Goal: Complete application form: Complete application form

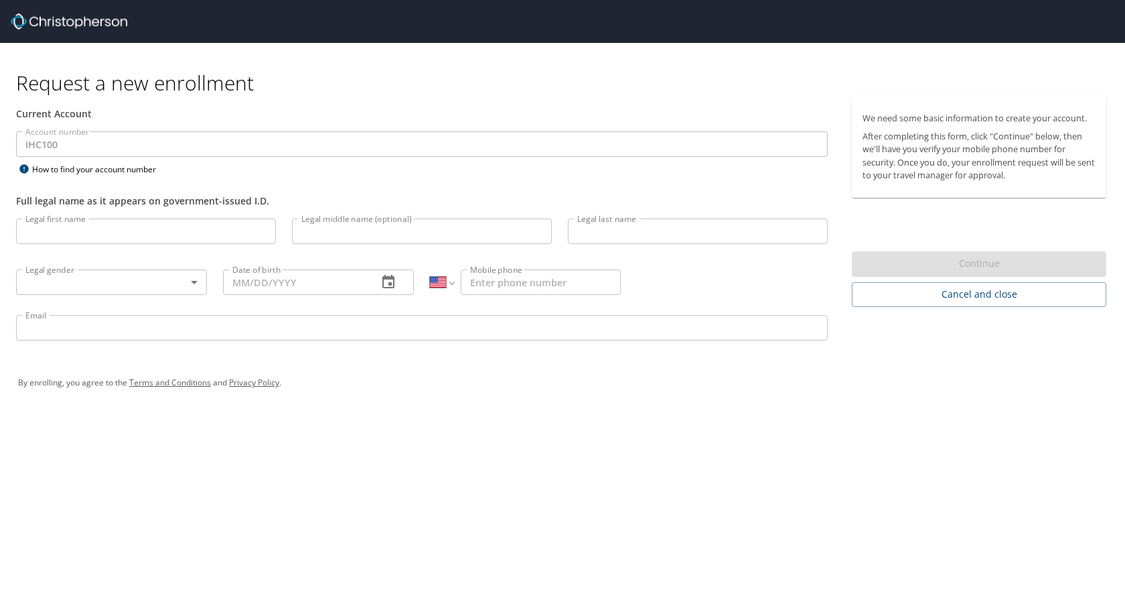
select select "US"
click at [73, 238] on input "Legal first name" at bounding box center [146, 230] width 260 height 25
type input "Cassie"
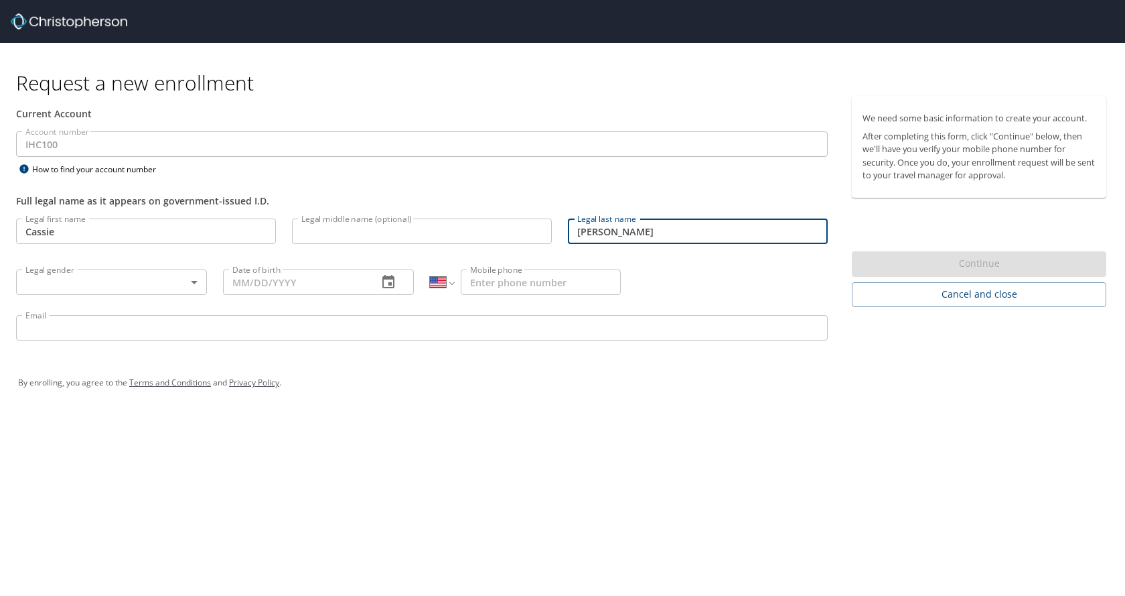
type input "[PERSON_NAME]"
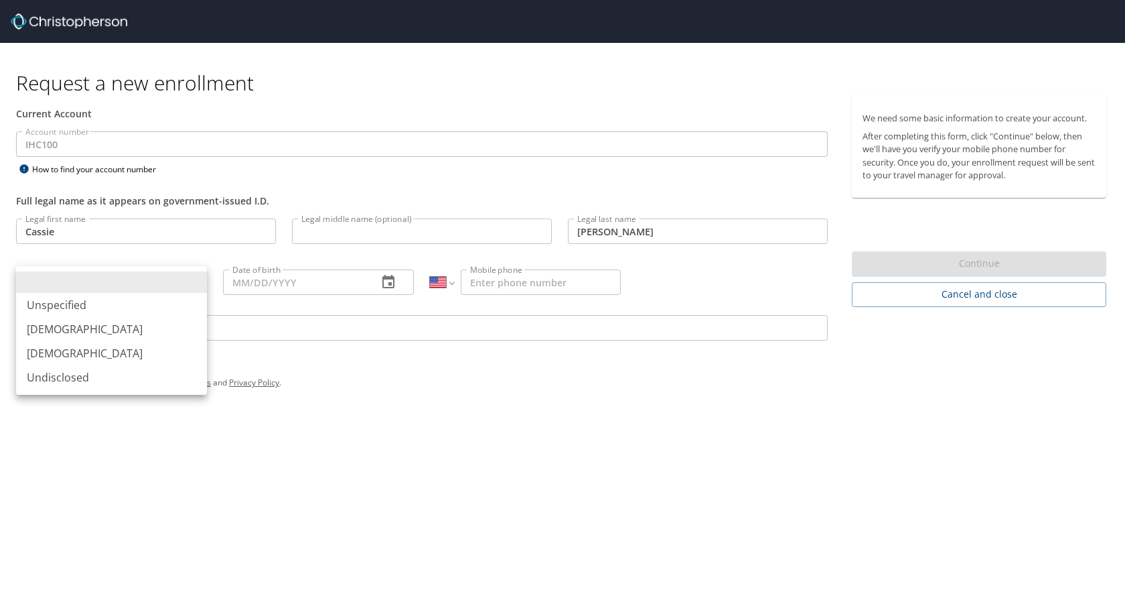
click at [178, 280] on body "Request a new enrollment Current Account Account number IHC100 Account number H…" at bounding box center [562, 298] width 1125 height 596
click at [108, 351] on li "[DEMOGRAPHIC_DATA]" at bounding box center [111, 353] width 191 height 24
type input "[DEMOGRAPHIC_DATA]"
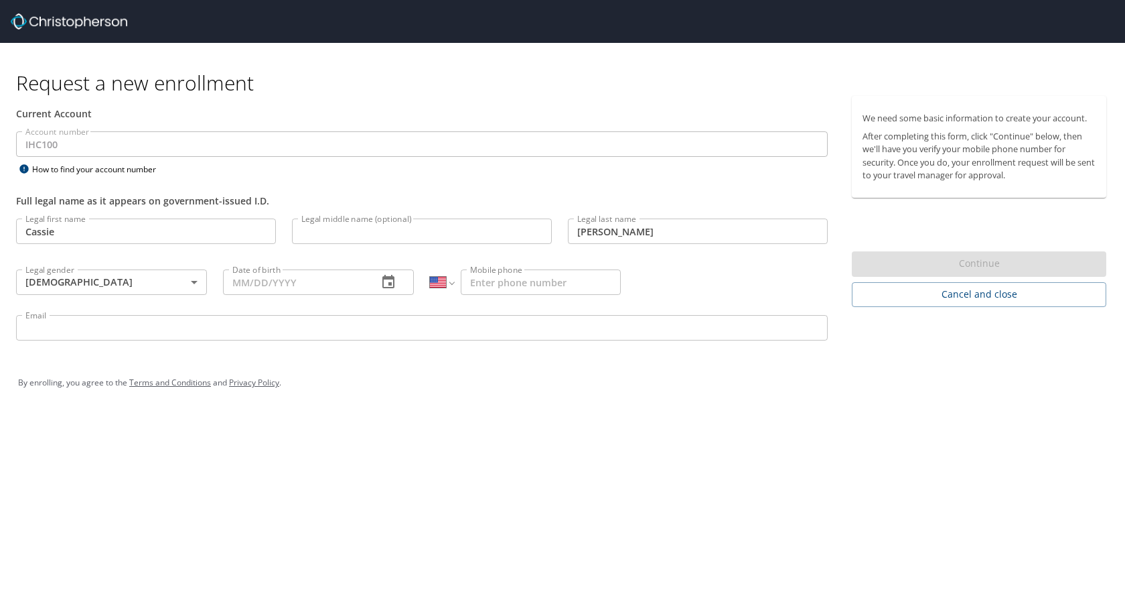
click at [371, 284] on div "Date of birth" at bounding box center [318, 281] width 191 height 25
type input "[DATE]"
click at [530, 277] on input "Mobile phone" at bounding box center [541, 281] width 160 height 25
type input "[PHONE_NUMBER]"
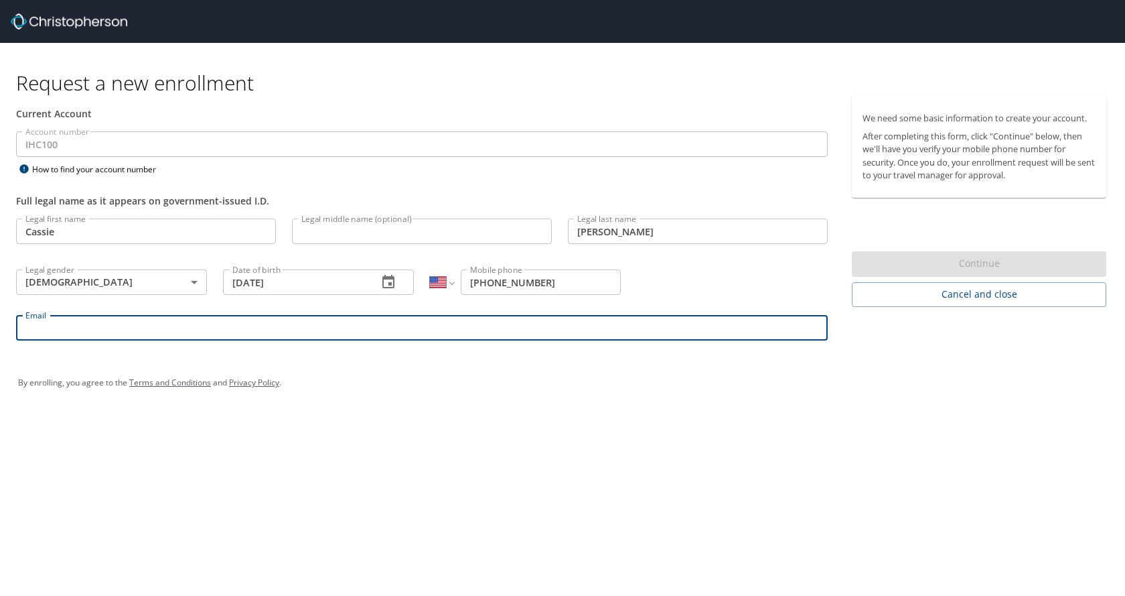
click at [288, 324] on input "Email" at bounding box center [422, 327] width 812 height 25
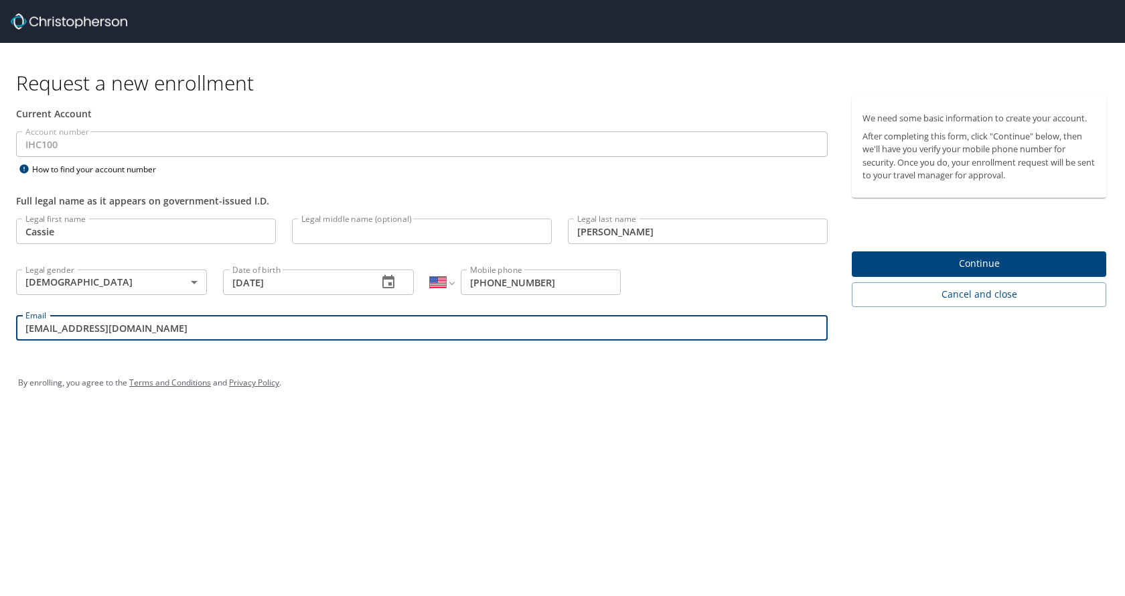
type input "[EMAIL_ADDRESS][DOMAIN_NAME]"
click at [1005, 267] on span "Continue" at bounding box center [979, 263] width 233 height 17
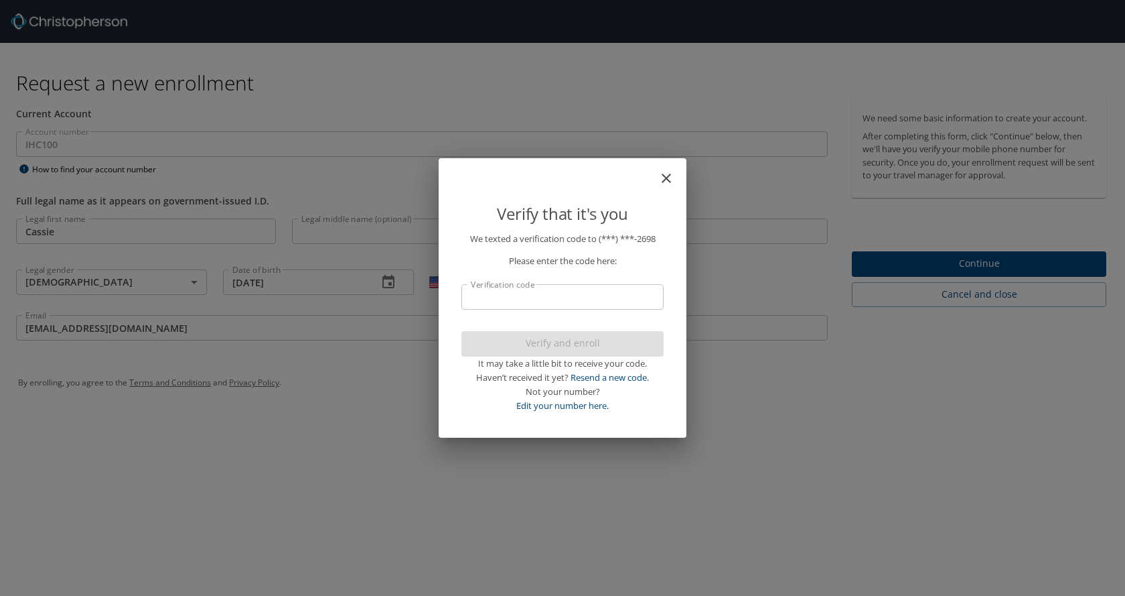
click at [551, 290] on input "Verification code" at bounding box center [563, 296] width 202 height 25
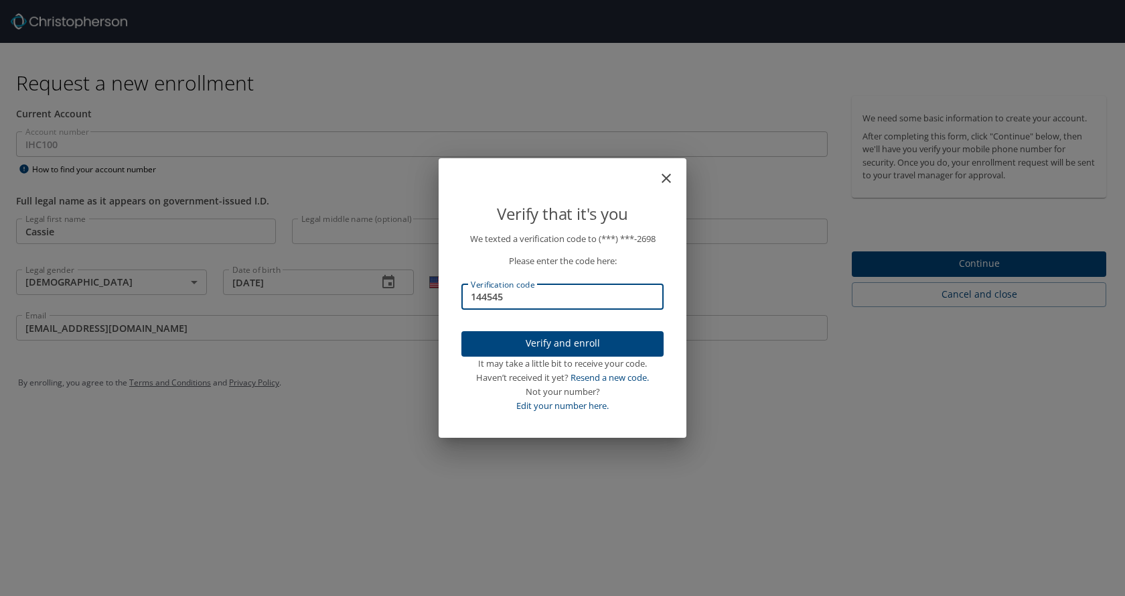
type input "144545"
click at [576, 338] on span "Verify and enroll" at bounding box center [562, 343] width 181 height 17
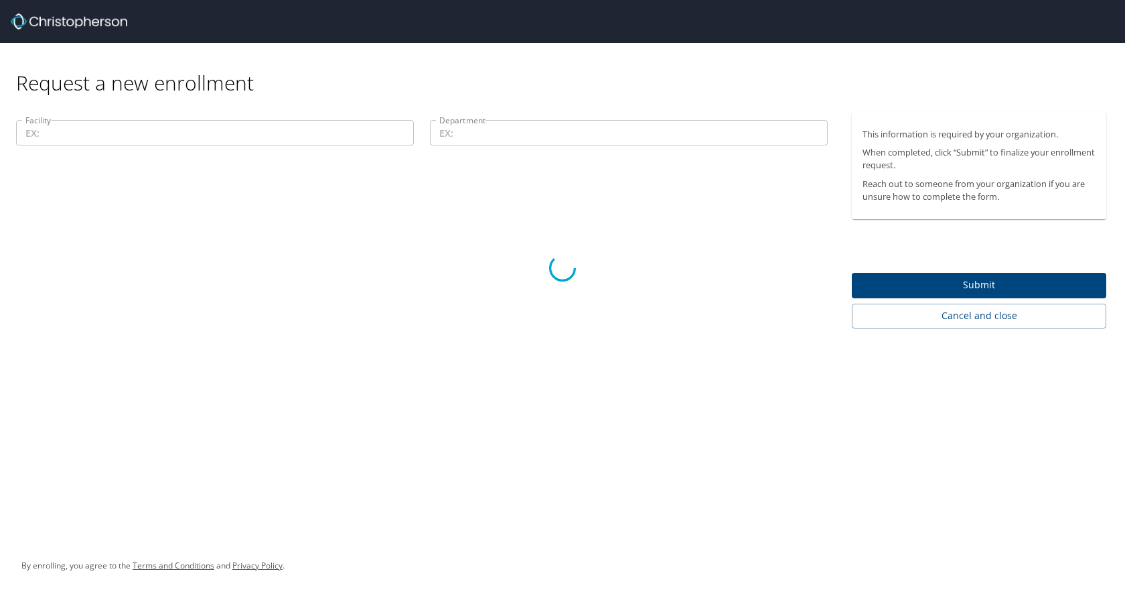
click at [112, 139] on div at bounding box center [562, 267] width 1125 height 655
click at [346, 242] on div at bounding box center [562, 267] width 1125 height 655
click at [506, 213] on div at bounding box center [562, 267] width 1125 height 655
click at [289, 261] on div at bounding box center [562, 267] width 1125 height 655
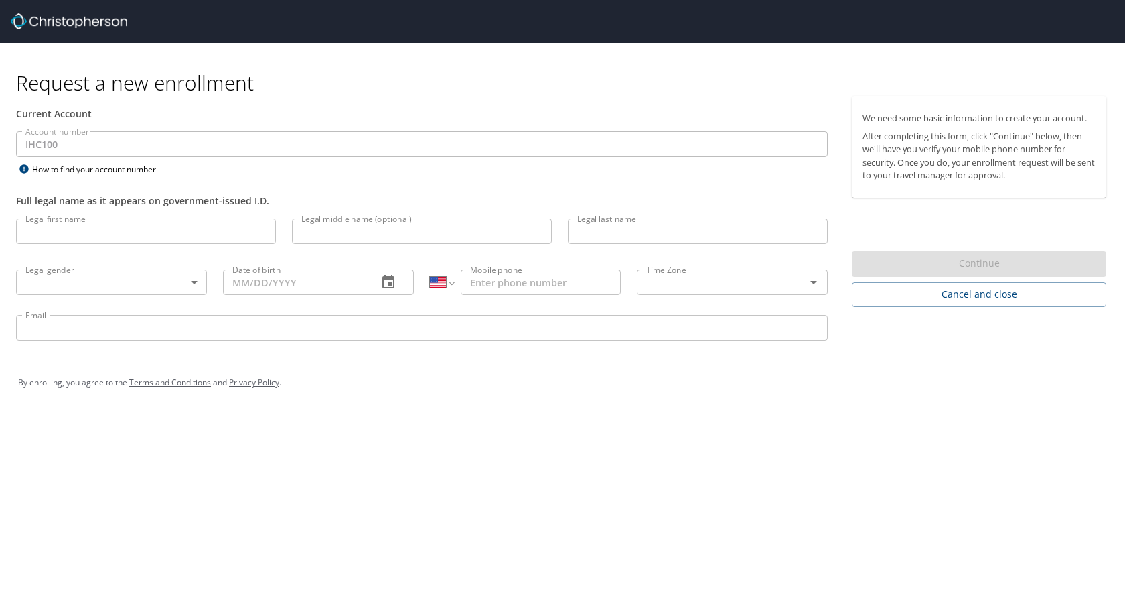
select select "US"
click at [205, 224] on input "Legal first name" at bounding box center [146, 230] width 260 height 25
type input "Cassie"
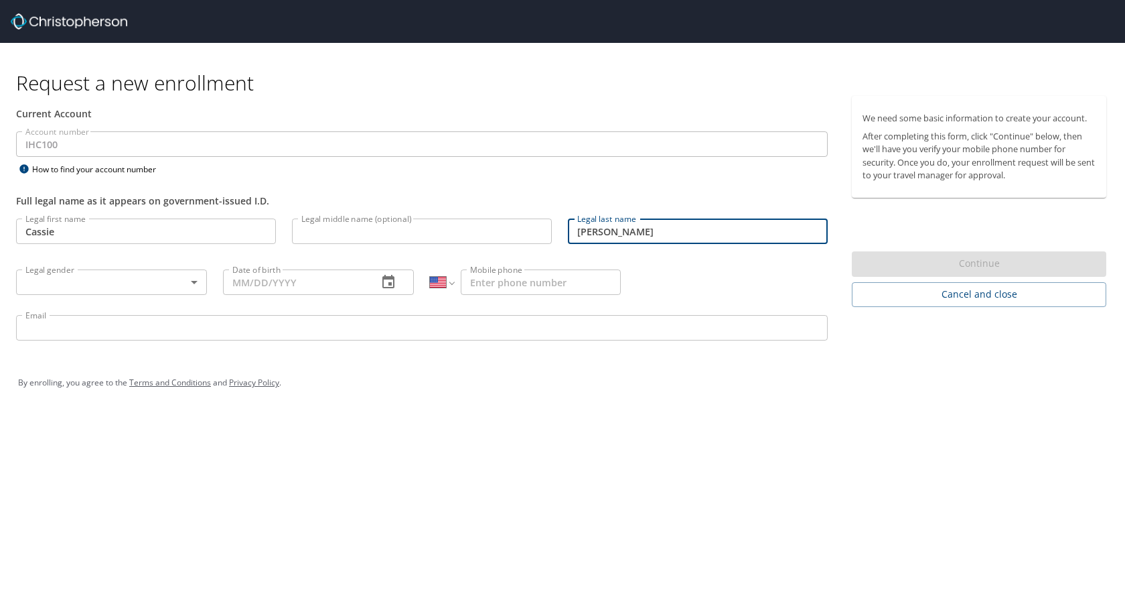
type input "[PERSON_NAME]"
click at [192, 300] on div "Legal gender ​ Legal gender" at bounding box center [111, 281] width 207 height 51
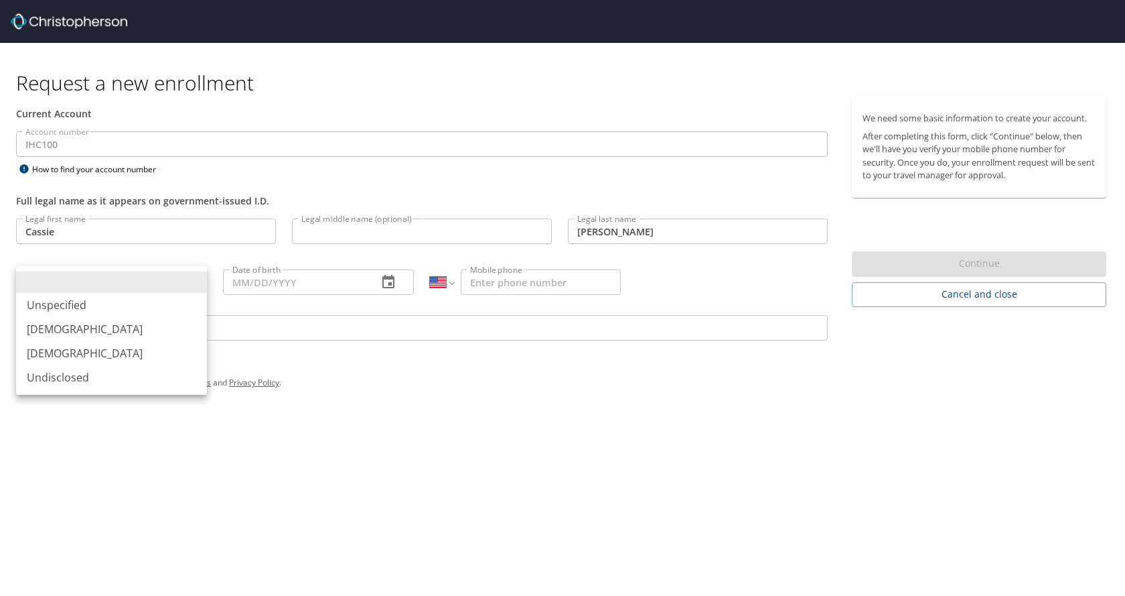
click at [192, 290] on body "Request a new enrollment Current Account Account number IHC100 Account number H…" at bounding box center [562, 298] width 1125 height 596
click at [135, 358] on li "[DEMOGRAPHIC_DATA]" at bounding box center [111, 353] width 191 height 24
type input "[DEMOGRAPHIC_DATA]"
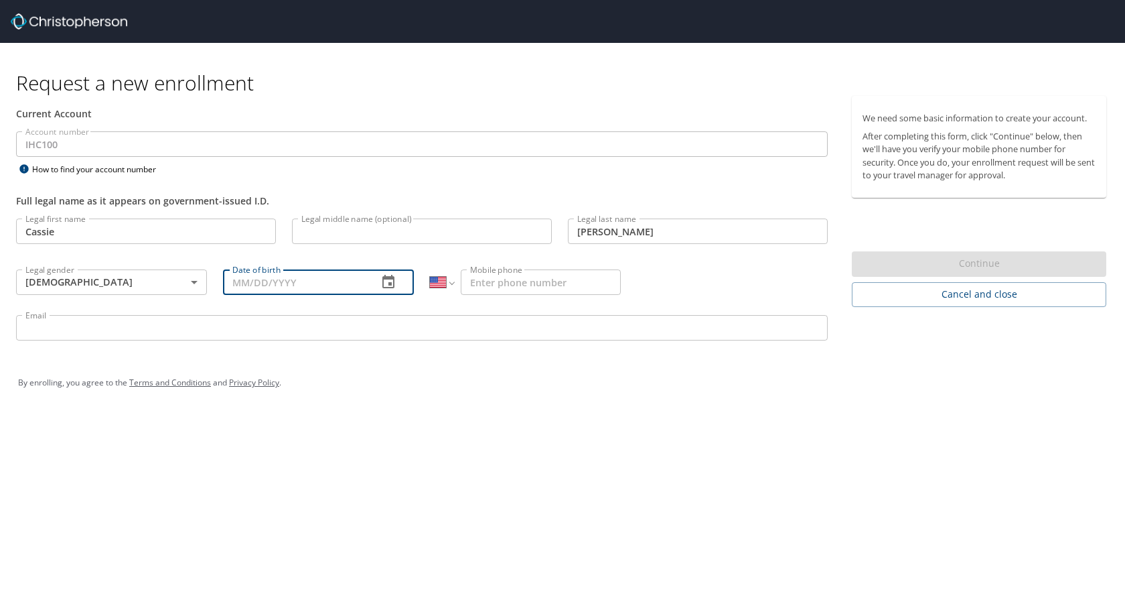
click at [275, 284] on input "Date of birth" at bounding box center [295, 281] width 144 height 25
type input "[DATE]"
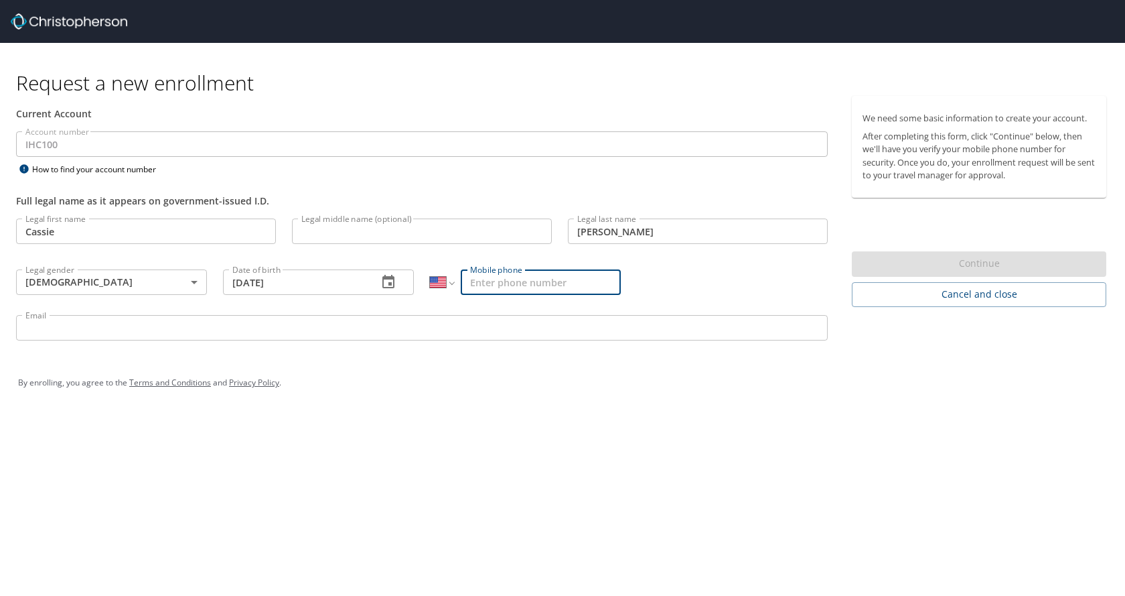
click at [484, 279] on input "Mobile phone" at bounding box center [541, 281] width 160 height 25
type input "[PHONE_NUMBER]"
click at [721, 391] on div "By enrolling, you agree to the Terms and Conditions and Privacy Policy ." at bounding box center [562, 382] width 1089 height 33
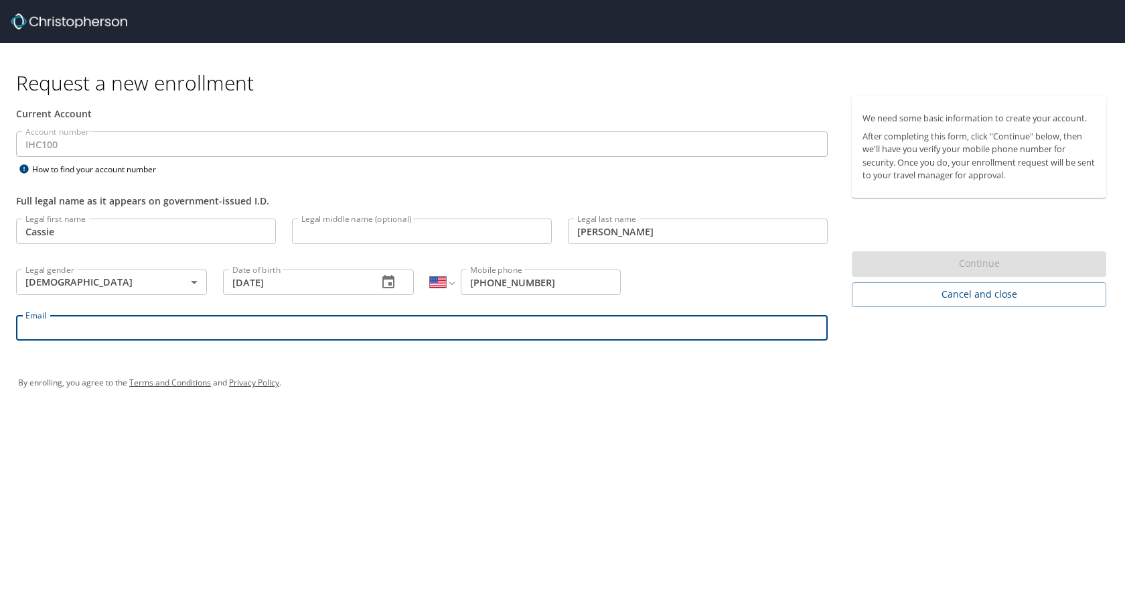
click at [122, 333] on input "Email" at bounding box center [422, 327] width 812 height 25
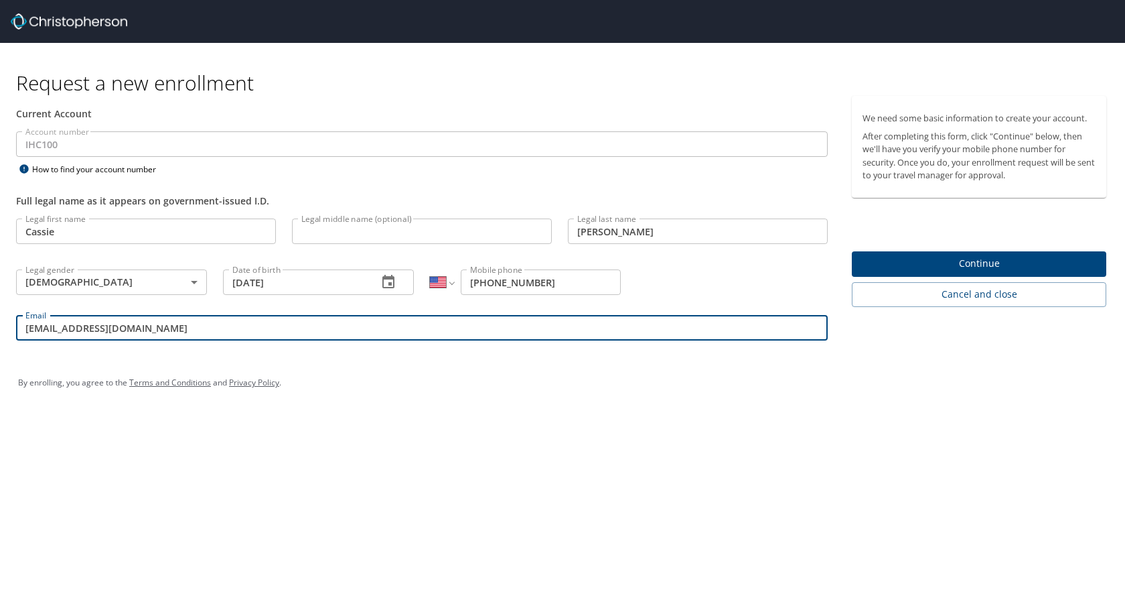
type input "clarkcassie1981@gmail.com"
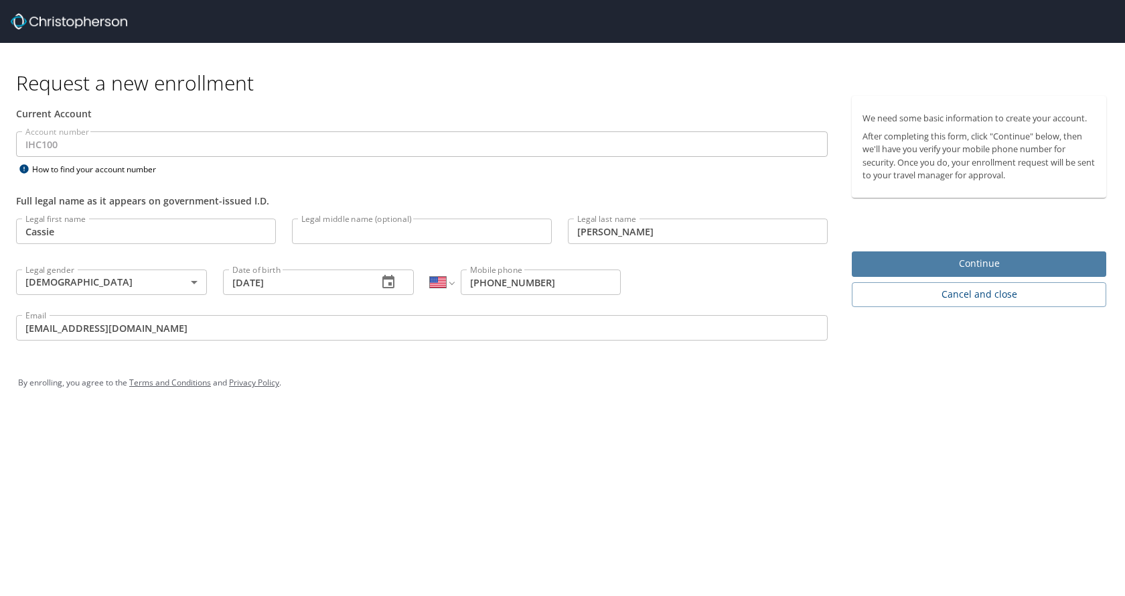
click at [959, 259] on span "Continue" at bounding box center [979, 263] width 233 height 17
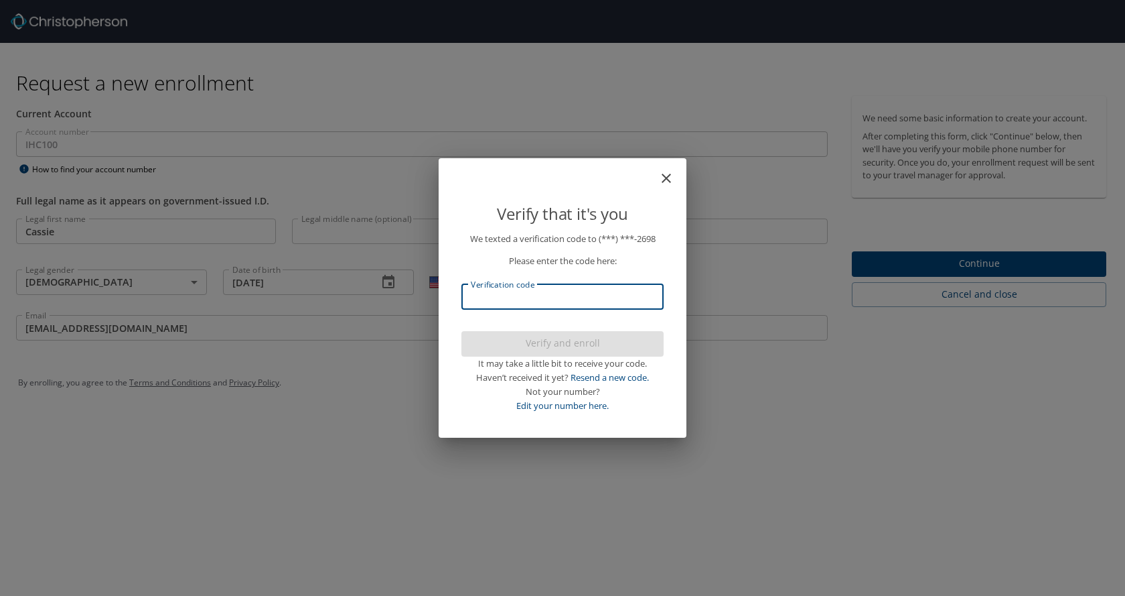
click at [546, 293] on input "Verification code" at bounding box center [563, 296] width 202 height 25
type input "621270"
click at [559, 343] on span "Verify and enroll" at bounding box center [562, 343] width 181 height 17
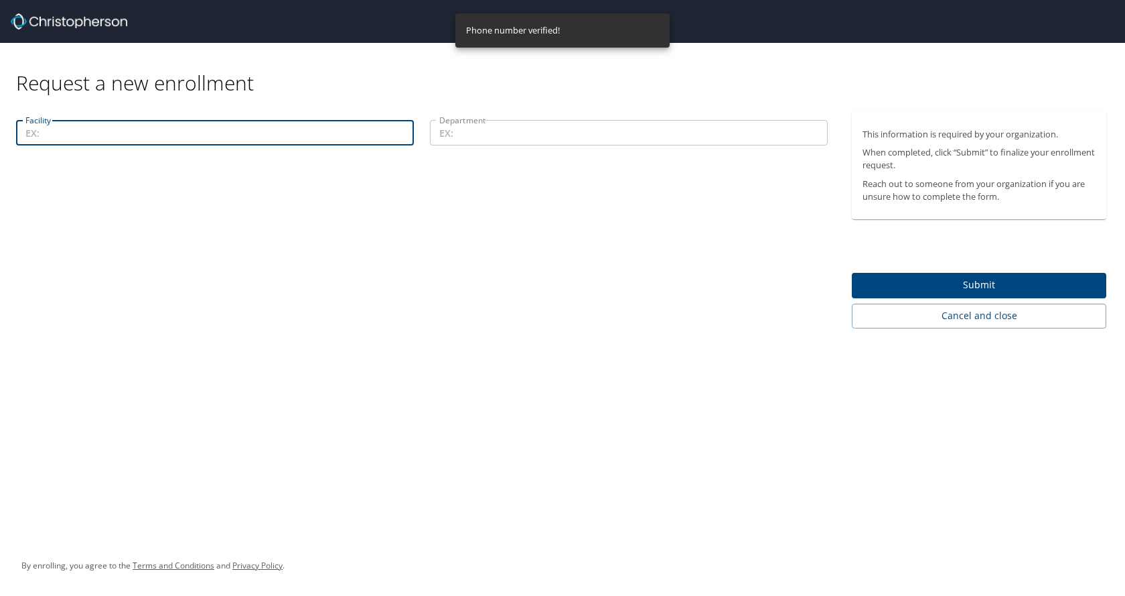
click at [250, 139] on input "Facility" at bounding box center [215, 132] width 398 height 25
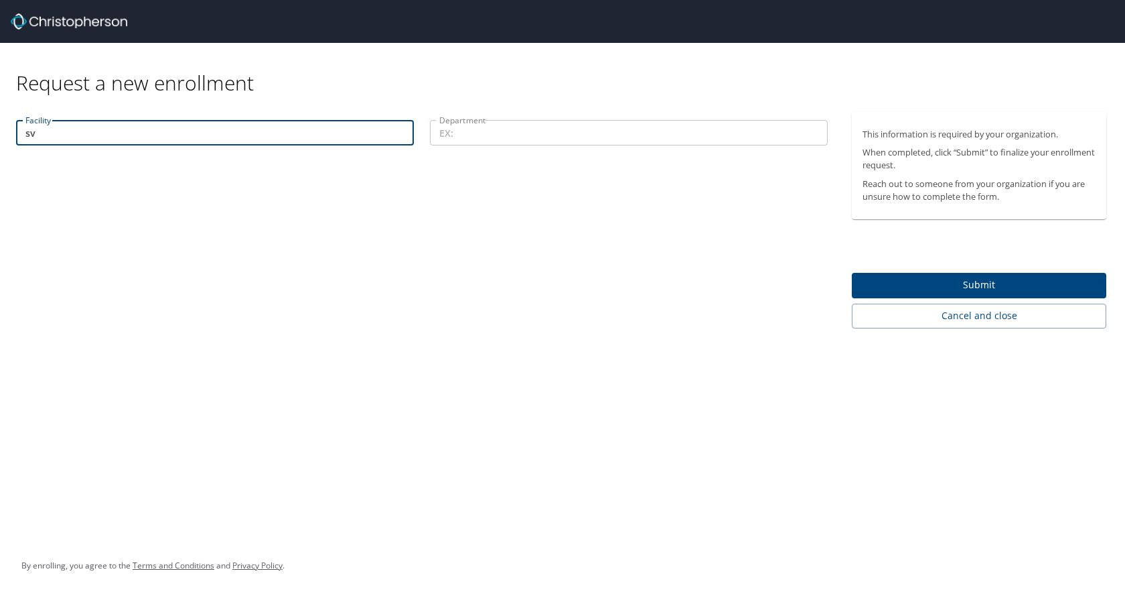
type input "s"
type input "S"
type input "Sevier Valley Hospital"
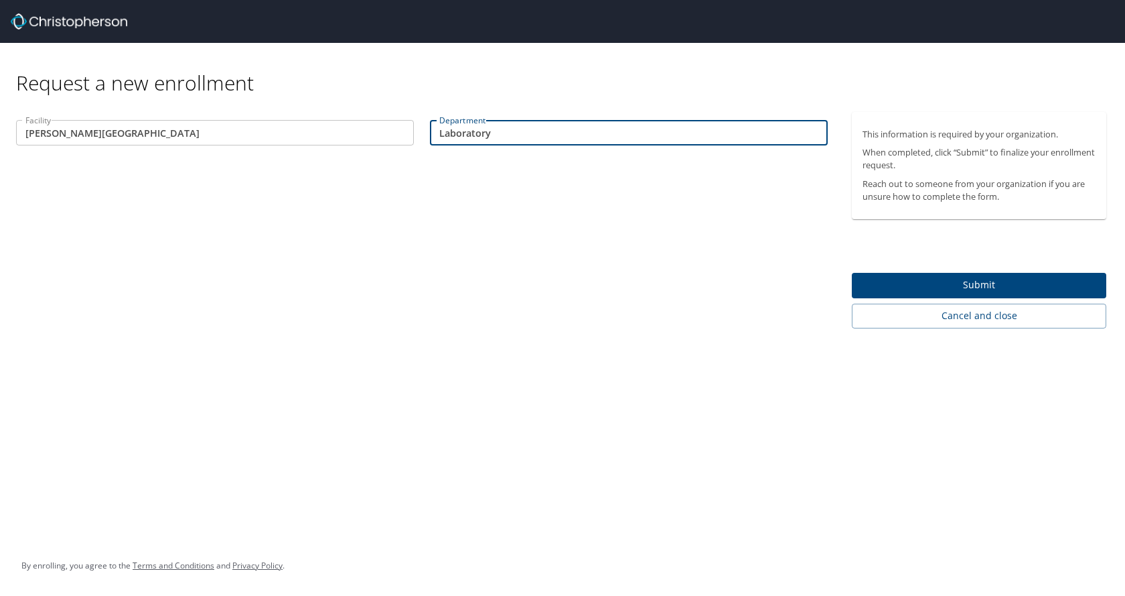
type input "Laboratory"
click at [940, 281] on span "Submit" at bounding box center [979, 285] width 233 height 17
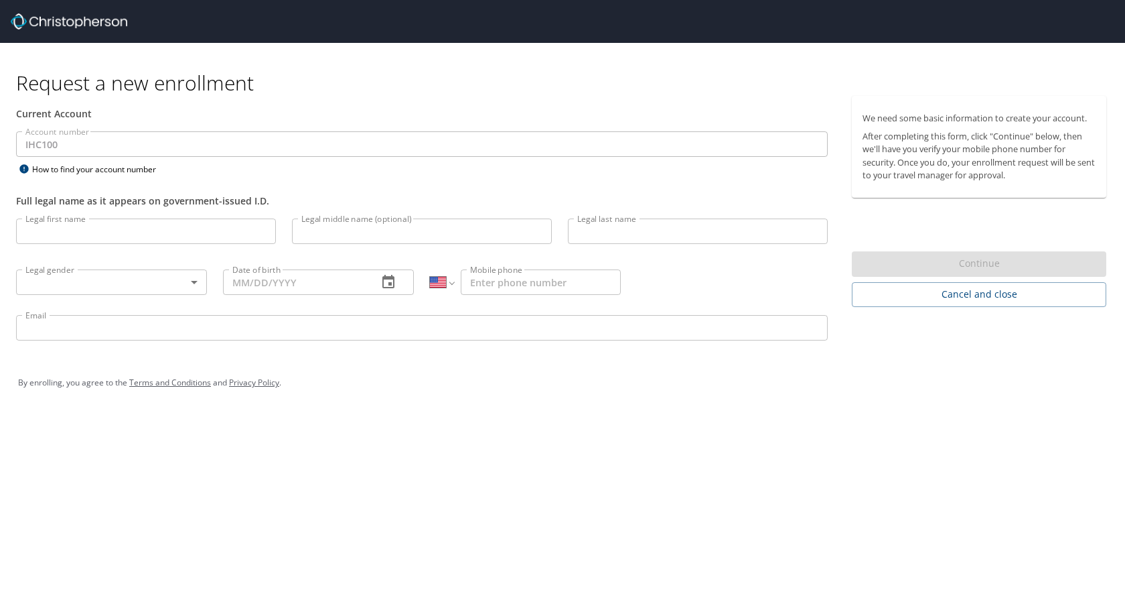
select select "US"
click at [125, 236] on input "Legal first name" at bounding box center [146, 230] width 260 height 25
type input "Cassie"
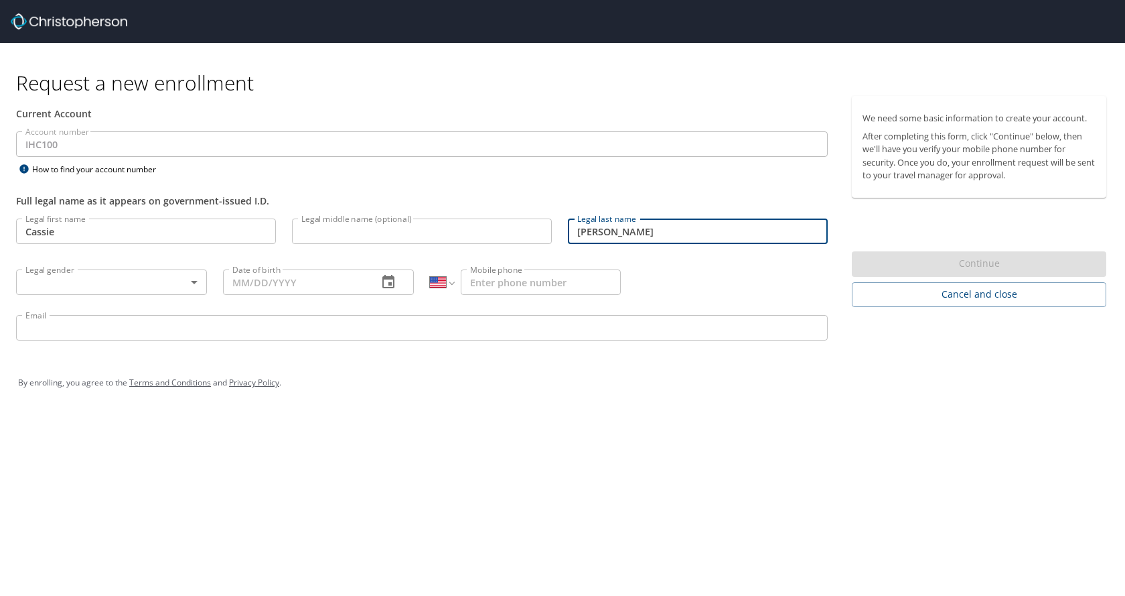
type input "[PERSON_NAME]"
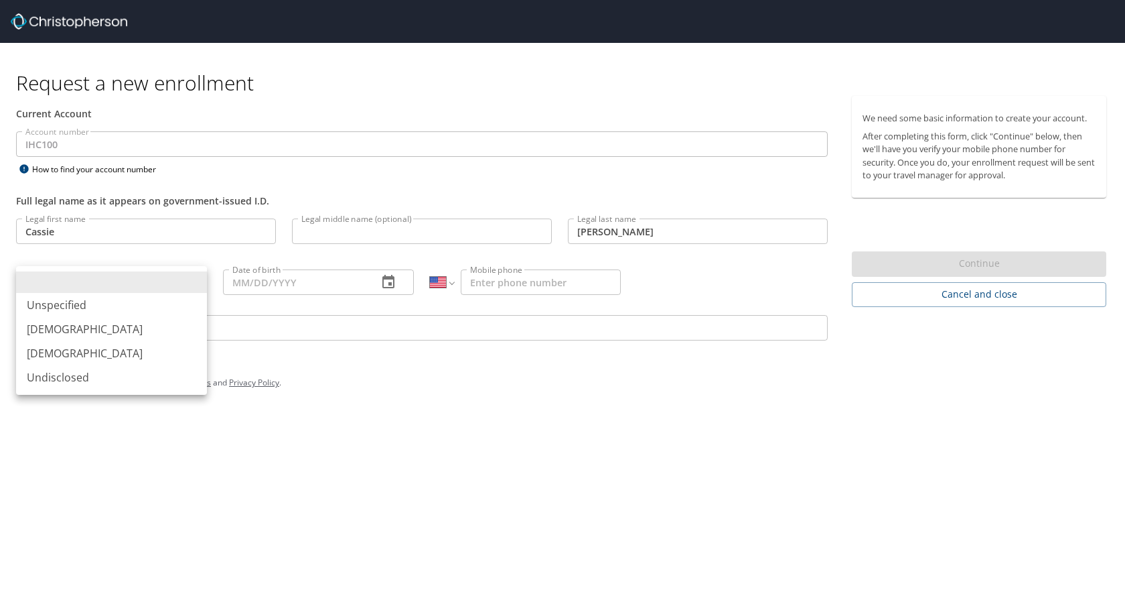
click at [186, 281] on body "Request a new enrollment Current Account Account number IHC100 Account number H…" at bounding box center [562, 298] width 1125 height 596
click at [98, 349] on li "[DEMOGRAPHIC_DATA]" at bounding box center [111, 353] width 191 height 24
type input "[DEMOGRAPHIC_DATA]"
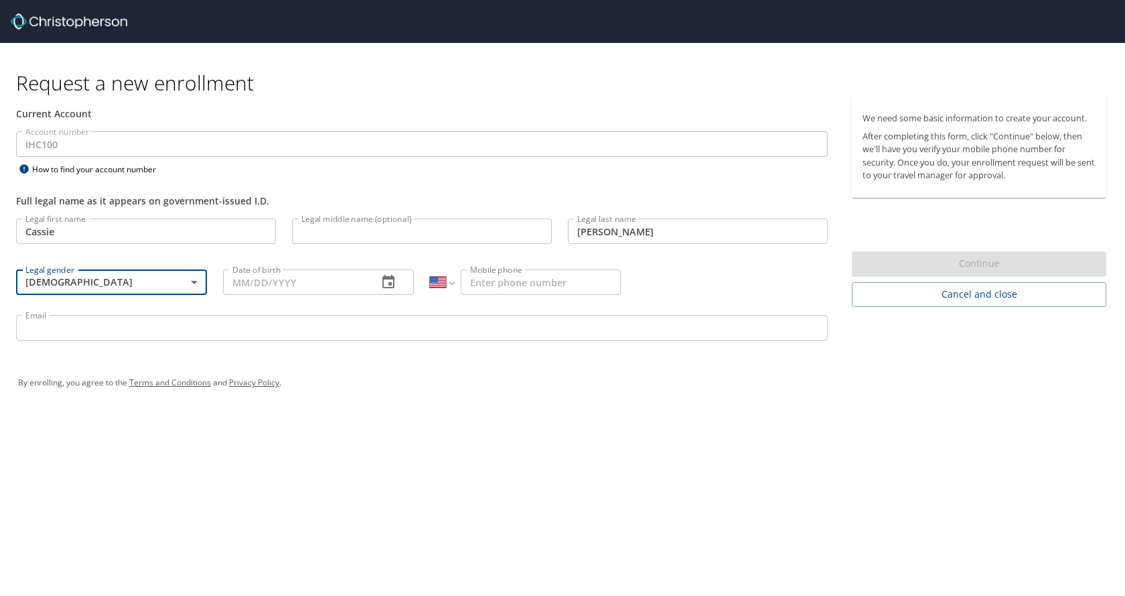
click at [328, 291] on input "Date of birth" at bounding box center [295, 281] width 144 height 25
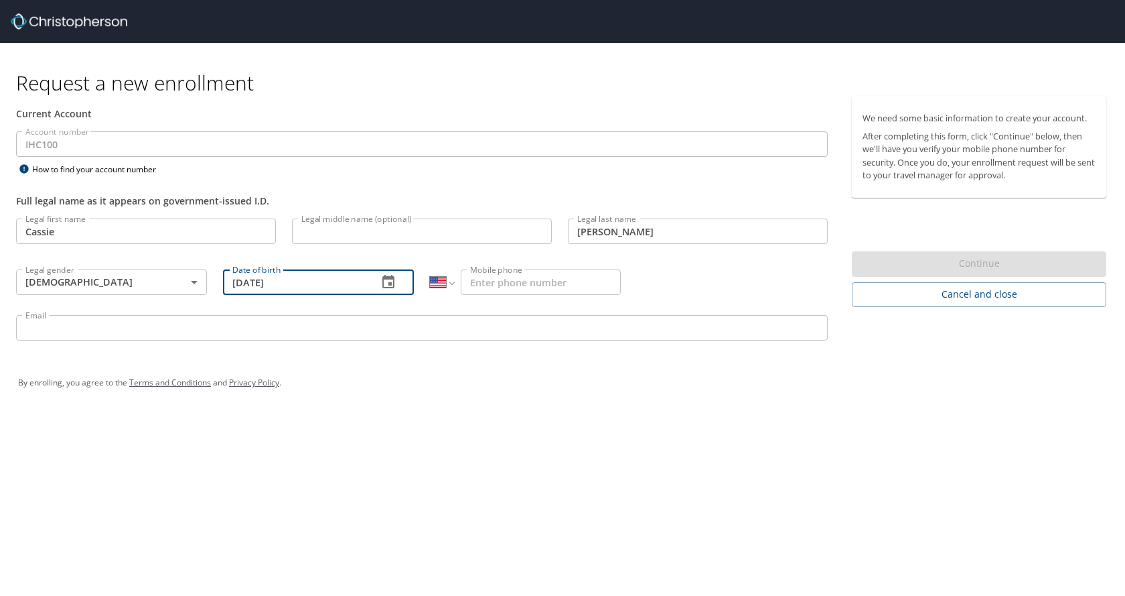
type input "[DATE]"
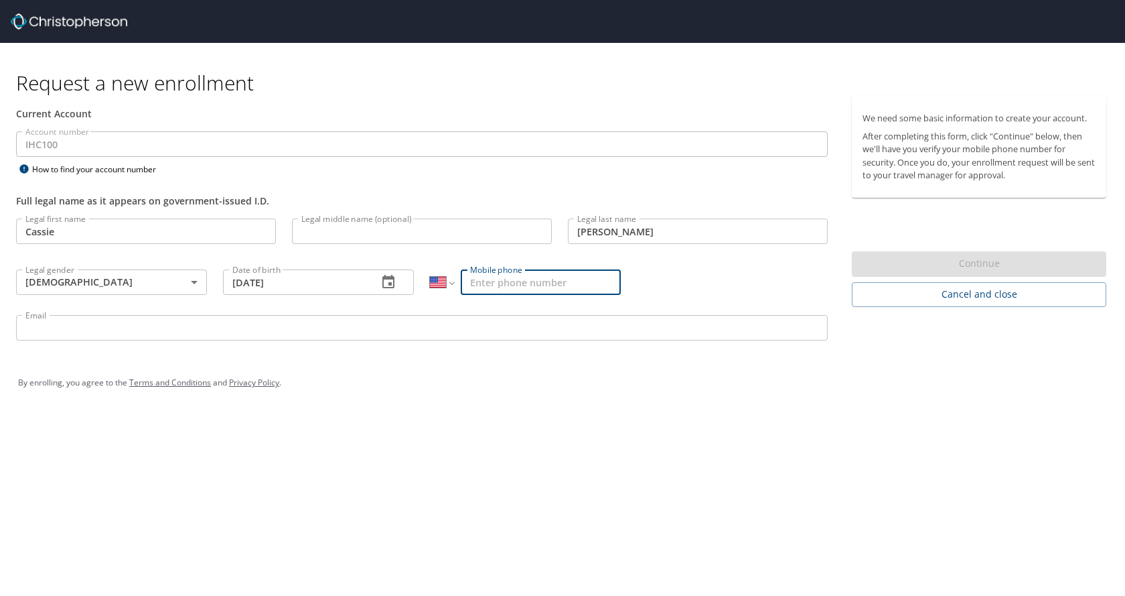
click at [482, 288] on input "Mobile phone" at bounding box center [541, 281] width 160 height 25
type input "[PHONE_NUMBER]"
click at [339, 340] on div "Email Email" at bounding box center [422, 330] width 828 height 46
click at [335, 334] on input "Email" at bounding box center [422, 327] width 812 height 25
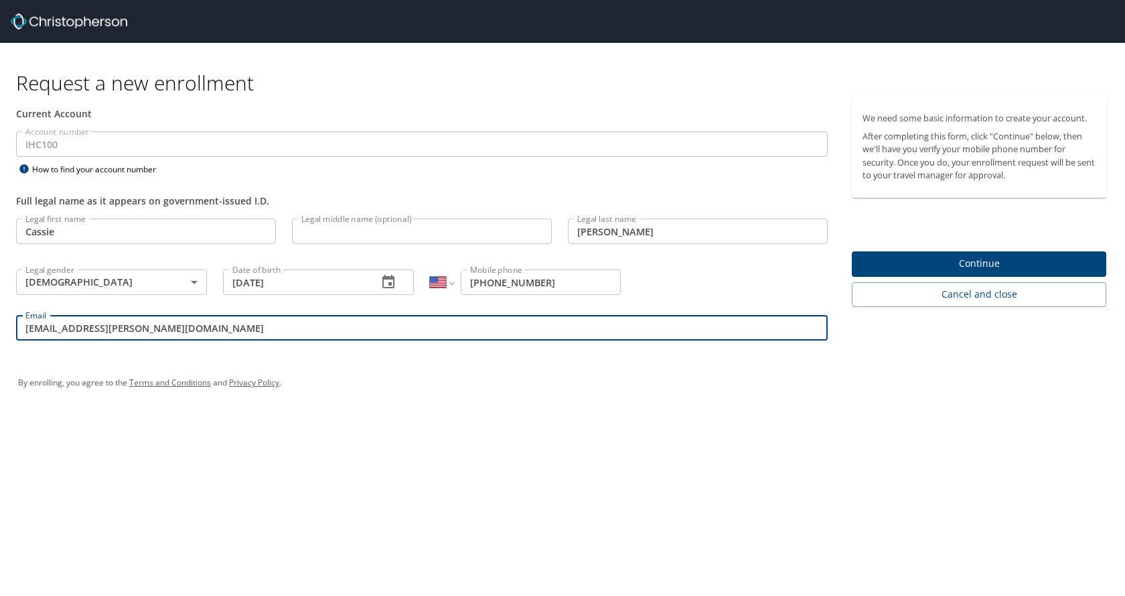
type input "[EMAIL_ADDRESS][PERSON_NAME][DOMAIN_NAME]"
click at [980, 263] on span "Continue" at bounding box center [979, 263] width 233 height 17
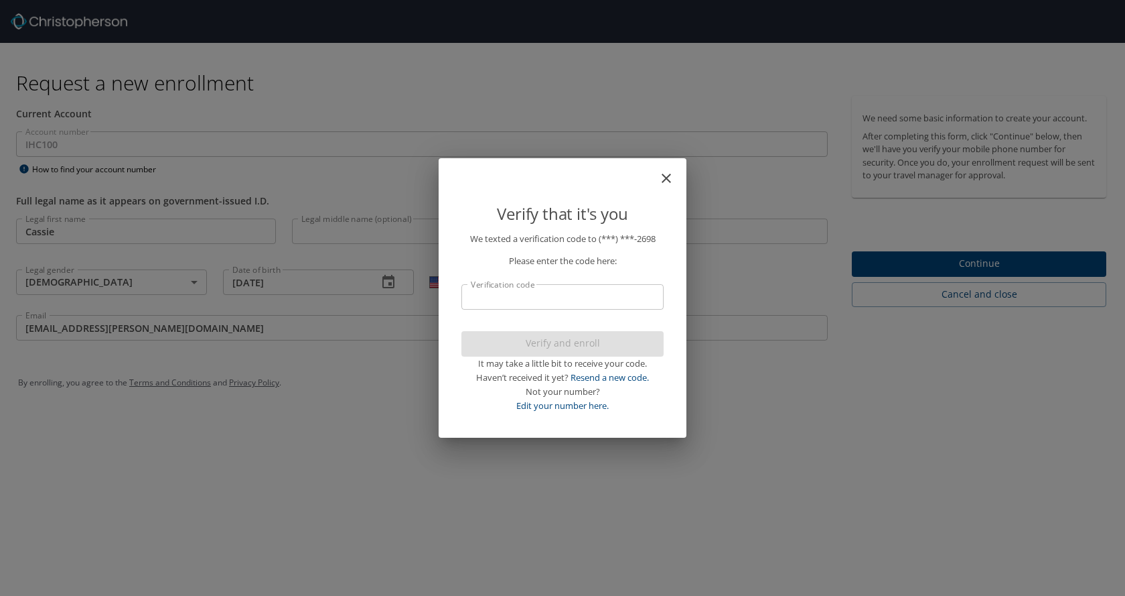
click at [510, 295] on input "Verification code" at bounding box center [563, 296] width 202 height 25
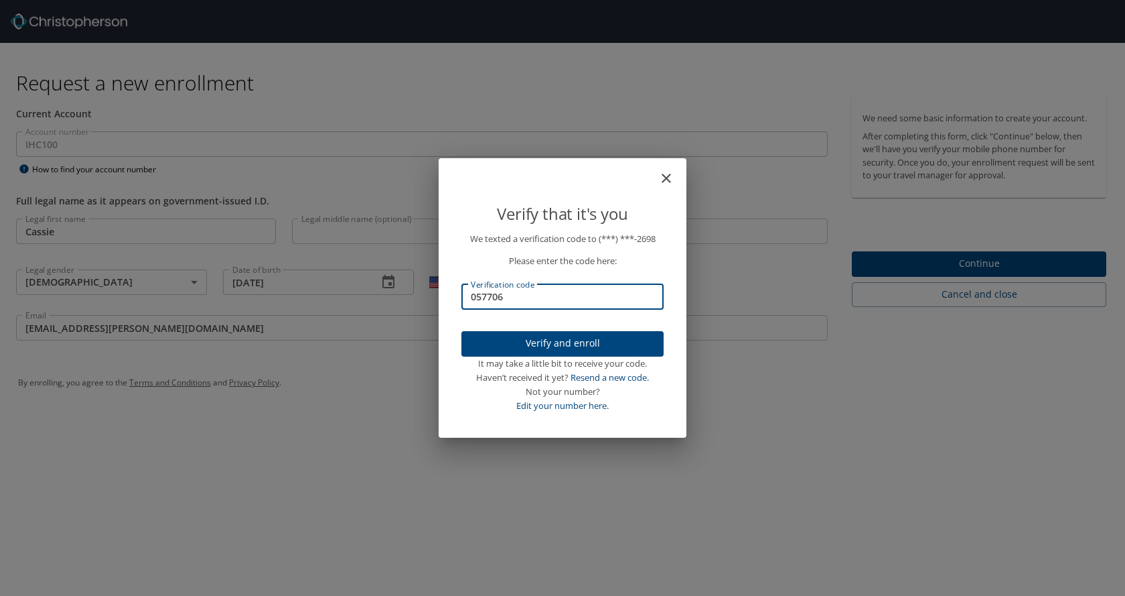
type input "057706"
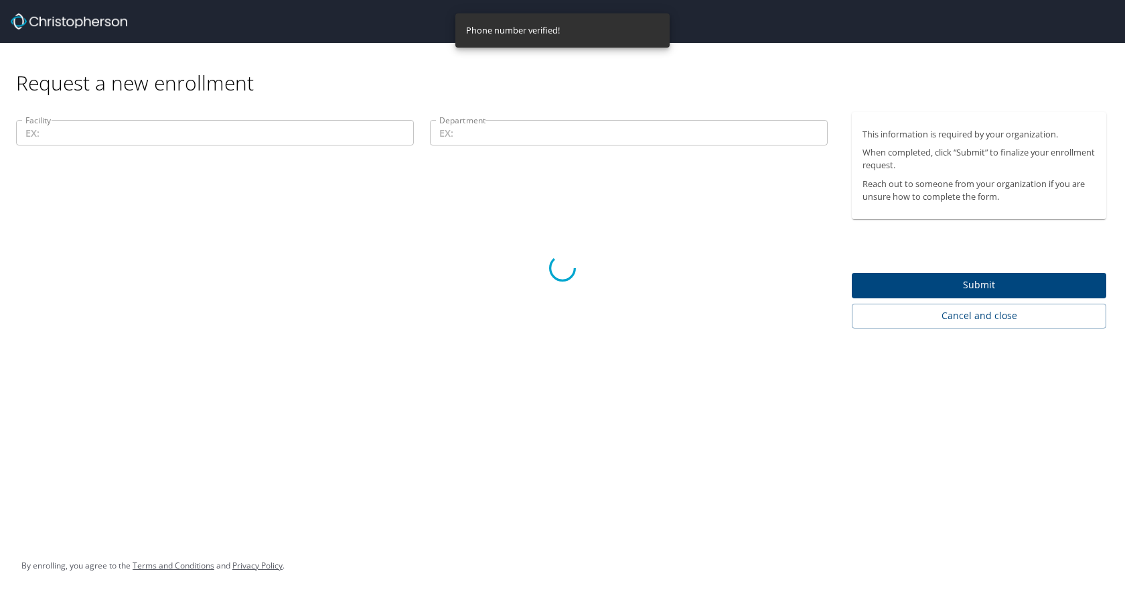
click at [252, 127] on div at bounding box center [562, 267] width 1125 height 655
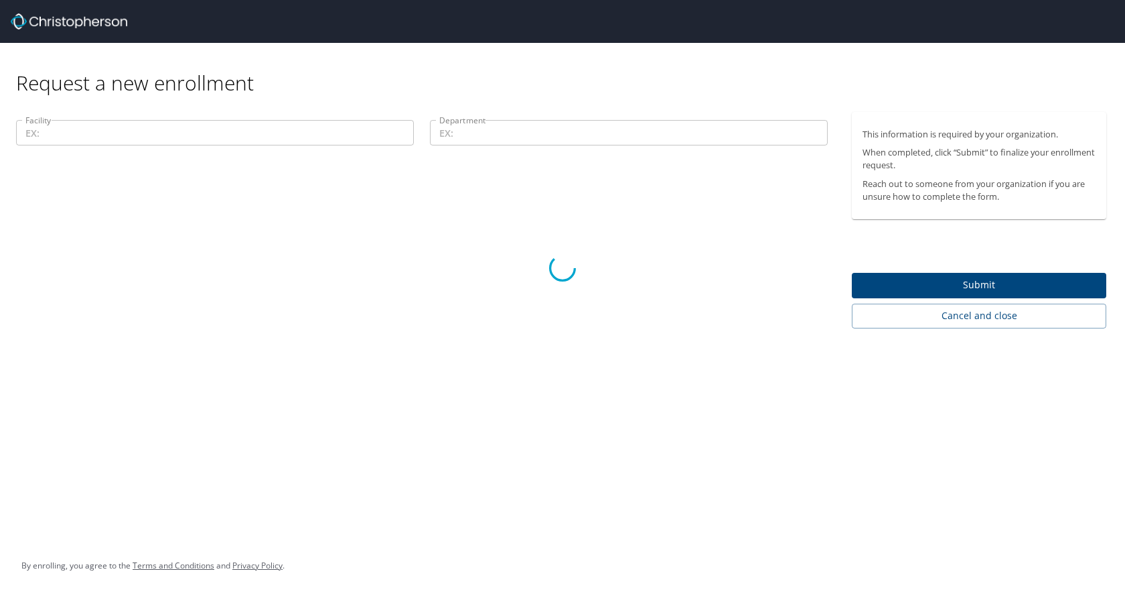
click at [250, 134] on div at bounding box center [562, 267] width 1125 height 655
click at [244, 136] on div at bounding box center [562, 267] width 1125 height 655
click at [115, 135] on div at bounding box center [562, 267] width 1125 height 655
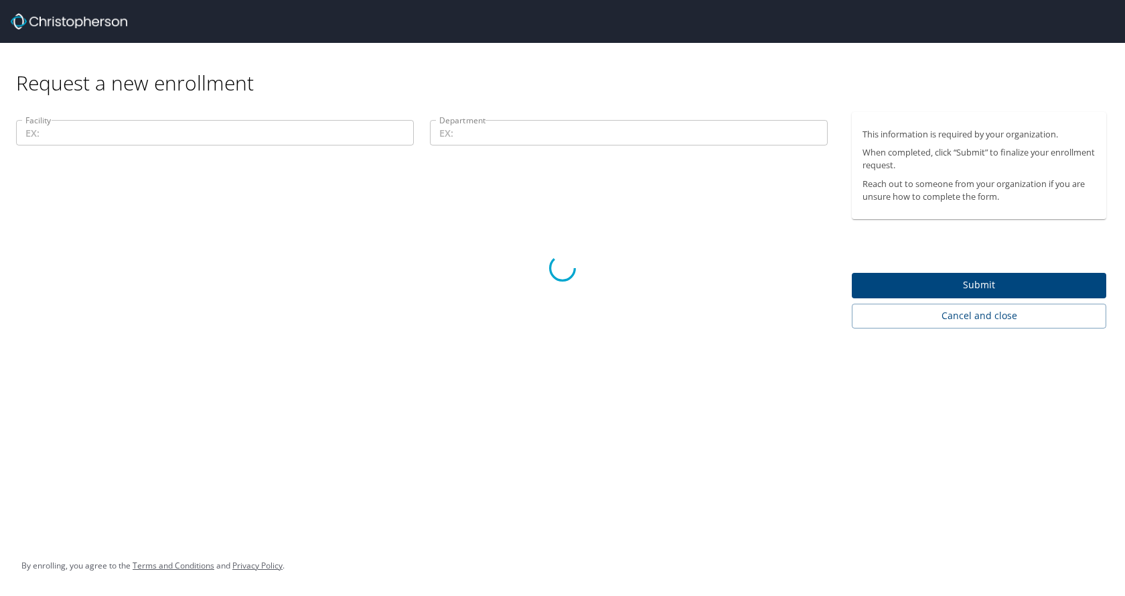
click at [70, 133] on div at bounding box center [562, 267] width 1125 height 655
drag, startPoint x: 127, startPoint y: 150, endPoint x: 228, endPoint y: 202, distance: 114.1
click at [128, 152] on div at bounding box center [562, 267] width 1125 height 655
click at [573, 267] on icon at bounding box center [563, 268] width 38 height 38
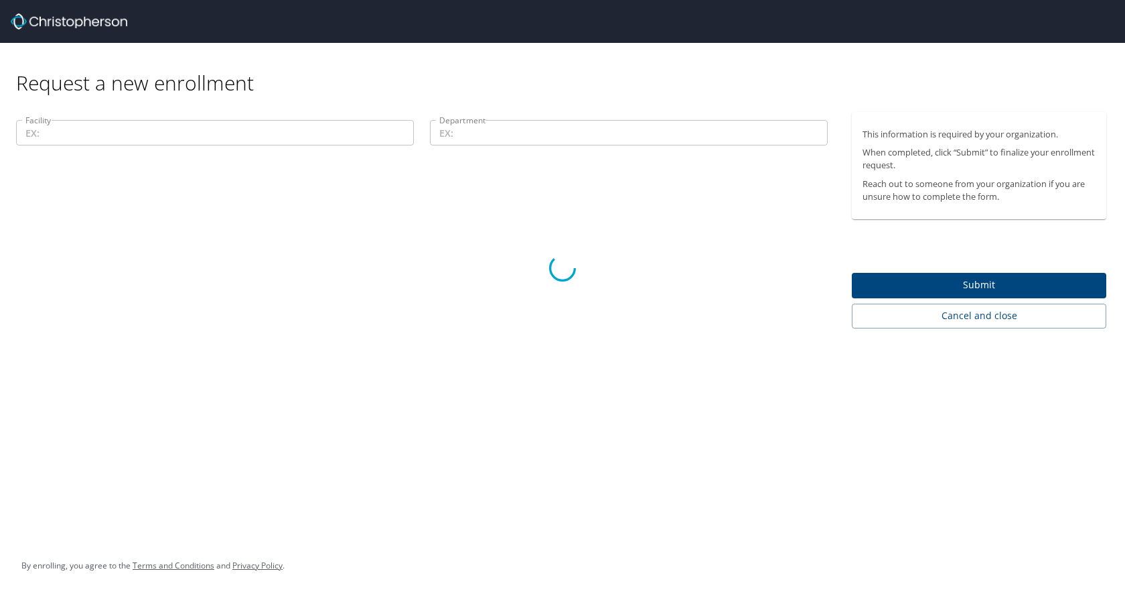
click at [572, 267] on icon at bounding box center [563, 268] width 37 height 37
click at [571, 267] on icon at bounding box center [562, 268] width 31 height 31
click at [452, 137] on div at bounding box center [562, 267] width 1125 height 655
drag, startPoint x: 470, startPoint y: 131, endPoint x: 300, endPoint y: 129, distance: 170.2
click at [468, 131] on div at bounding box center [562, 267] width 1125 height 655
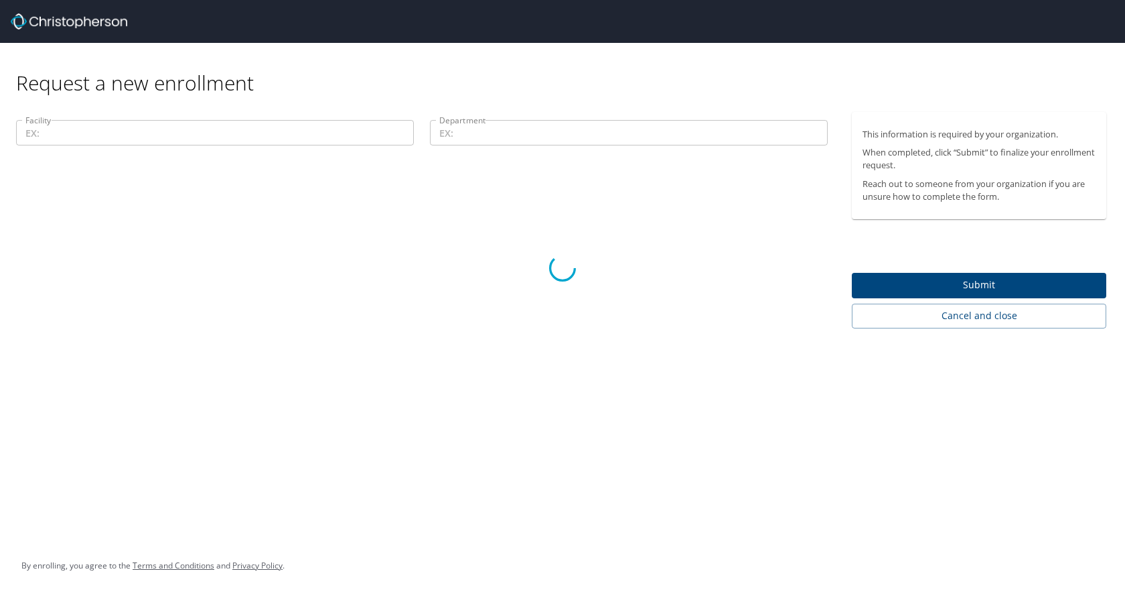
click at [297, 129] on div at bounding box center [562, 267] width 1125 height 655
click at [226, 129] on div at bounding box center [562, 267] width 1125 height 655
click at [426, 196] on div at bounding box center [562, 267] width 1125 height 655
click at [947, 286] on div at bounding box center [562, 267] width 1125 height 655
click at [988, 281] on div at bounding box center [562, 267] width 1125 height 655
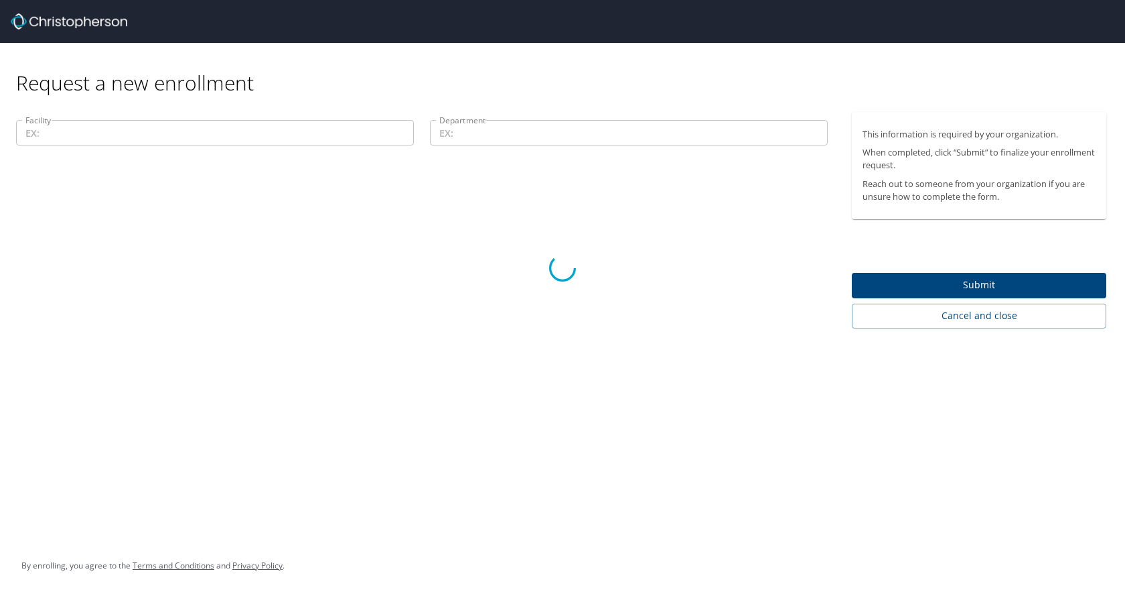
click at [490, 134] on div at bounding box center [562, 267] width 1125 height 655
click at [226, 137] on div at bounding box center [562, 267] width 1125 height 655
click at [210, 132] on div at bounding box center [562, 267] width 1125 height 655
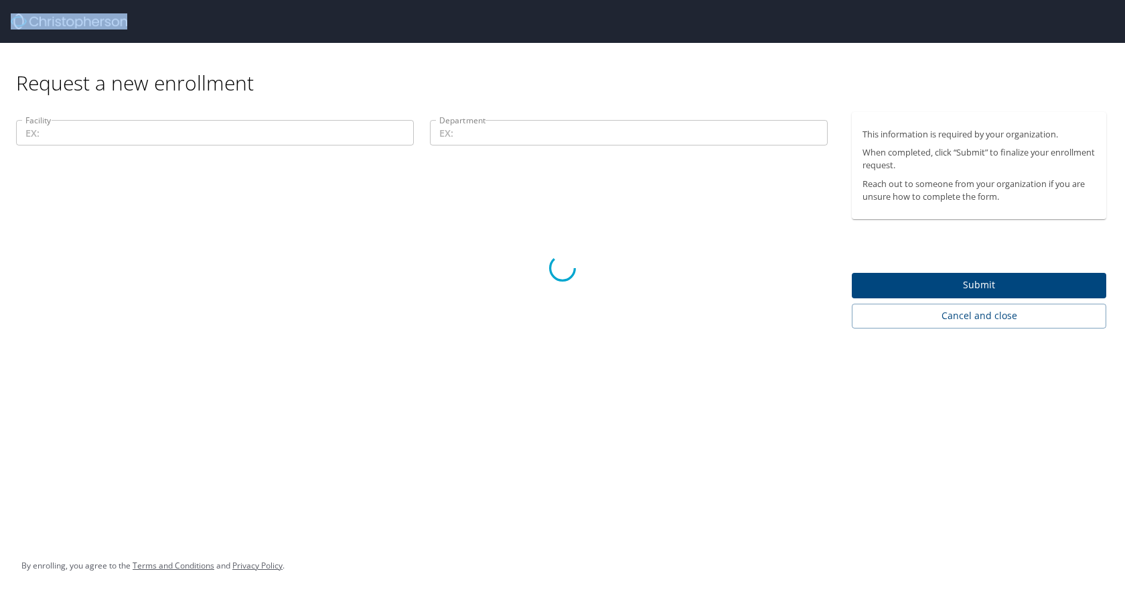
click at [210, 132] on div at bounding box center [562, 267] width 1125 height 655
click at [98, 135] on div at bounding box center [562, 267] width 1125 height 655
click at [78, 163] on div at bounding box center [562, 267] width 1125 height 655
click at [78, 158] on div at bounding box center [562, 267] width 1125 height 655
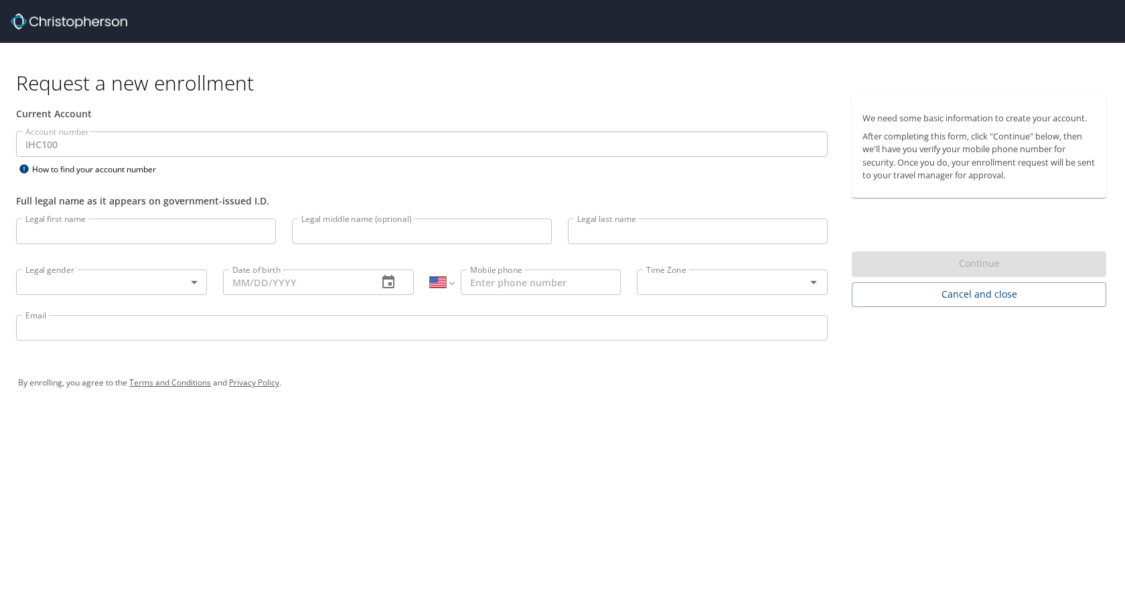
select select "US"
click at [101, 233] on input "Legal first name" at bounding box center [146, 230] width 260 height 25
click at [66, 238] on input "Legal first name" at bounding box center [146, 230] width 260 height 25
type input "Cassie"
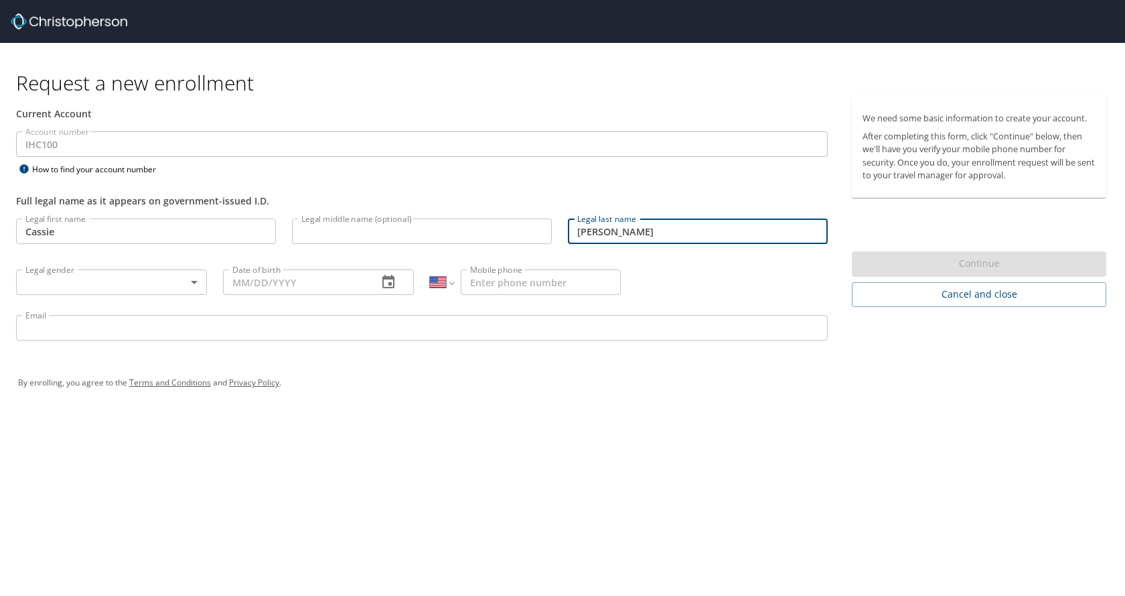
type input "[PERSON_NAME]"
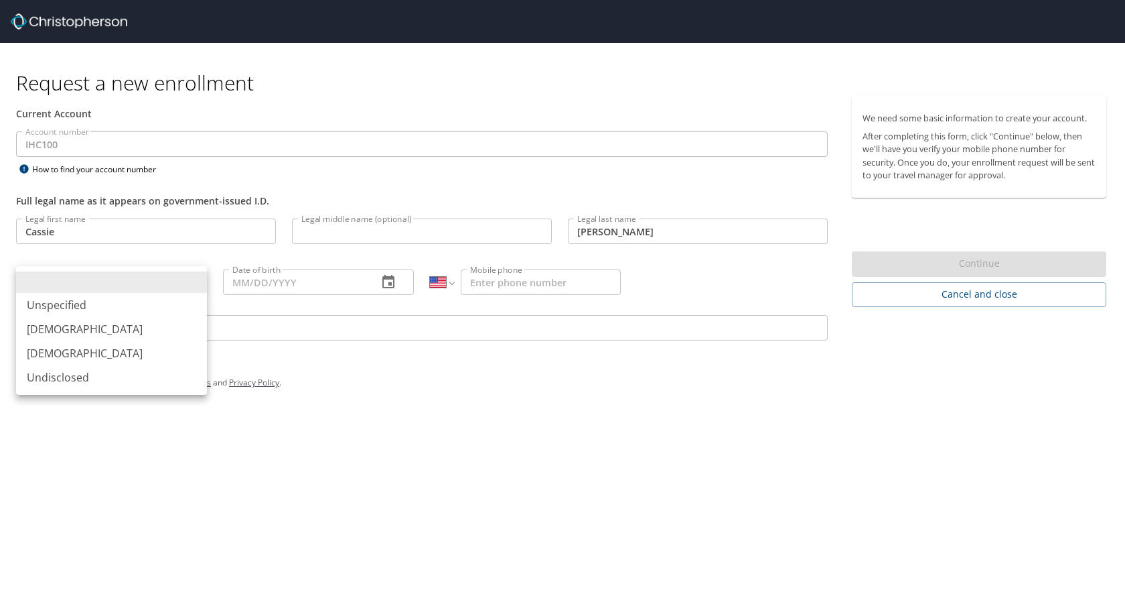
drag, startPoint x: 204, startPoint y: 295, endPoint x: 190, endPoint y: 289, distance: 14.4
click at [203, 294] on body "Request a new enrollment Current Account Account number IHC100 Account number H…" at bounding box center [562, 298] width 1125 height 596
click at [65, 356] on li "Female" at bounding box center [111, 353] width 191 height 24
type input "Female"
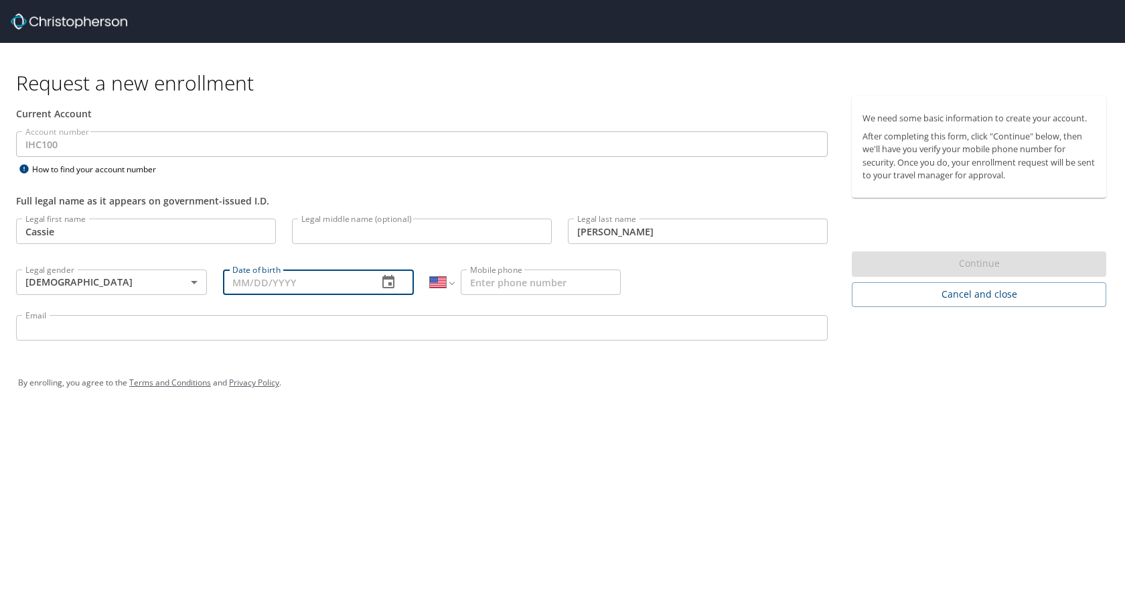
click at [319, 284] on input "Date of birth" at bounding box center [295, 281] width 144 height 25
type input "[DATE]"
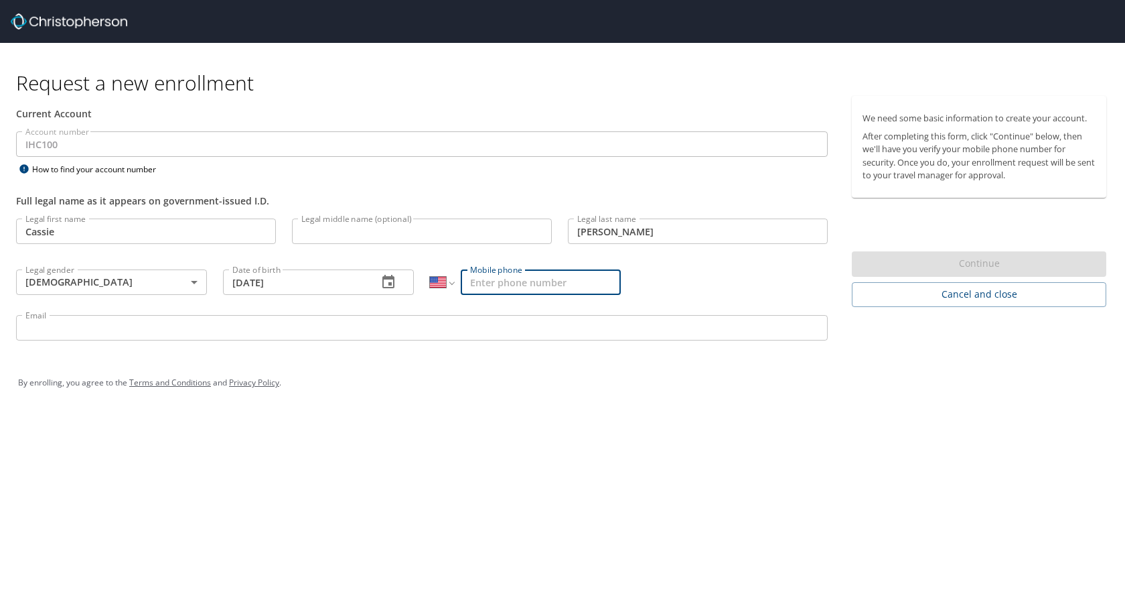
click at [490, 289] on input "Mobile phone" at bounding box center [541, 281] width 160 height 25
type input "[PHONE_NUMBER]"
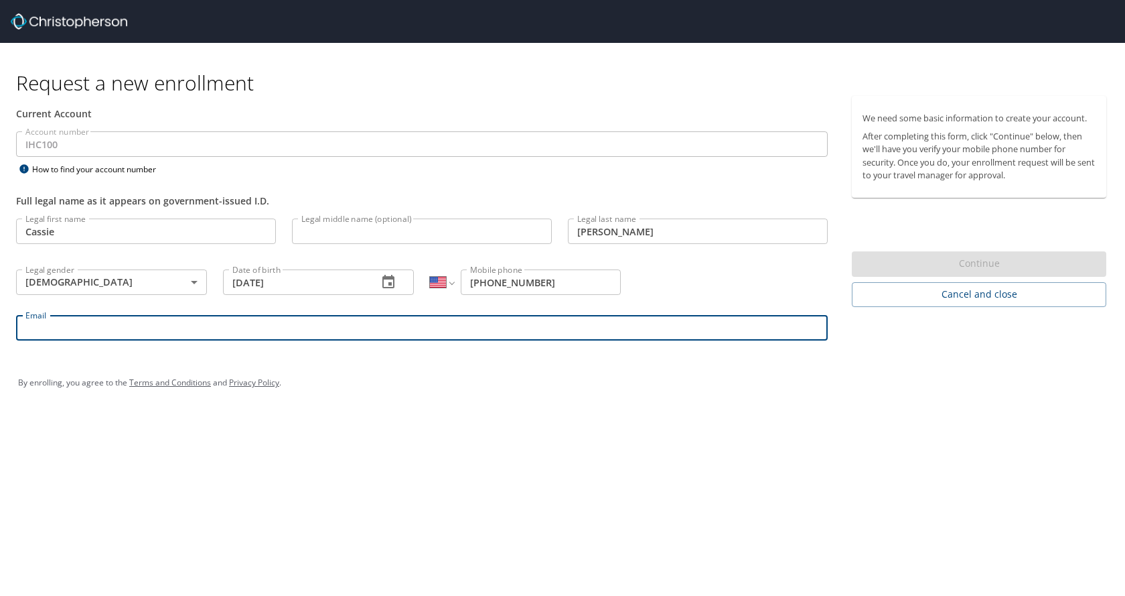
click at [350, 320] on input "Email" at bounding box center [422, 327] width 812 height 25
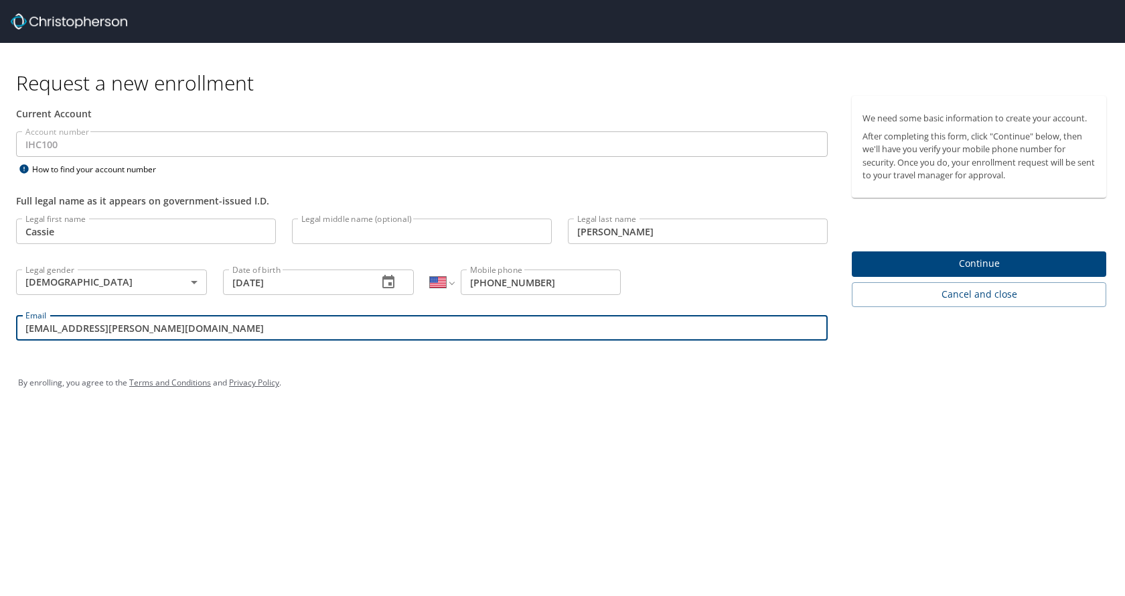
type input "[EMAIL_ADDRESS][PERSON_NAME][DOMAIN_NAME]"
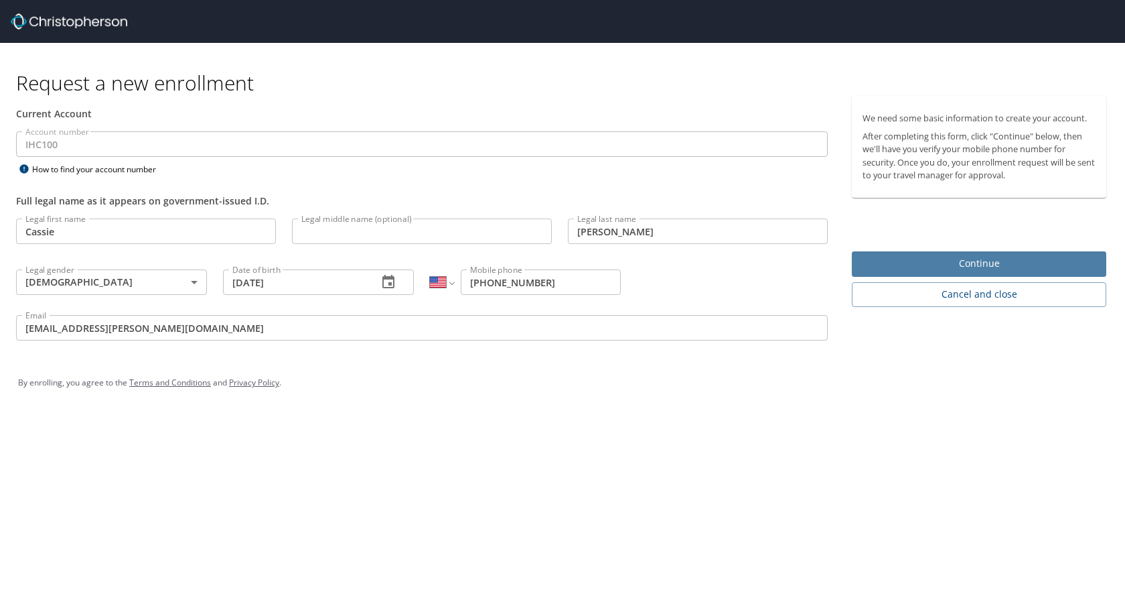
click at [912, 267] on span "Continue" at bounding box center [979, 263] width 233 height 17
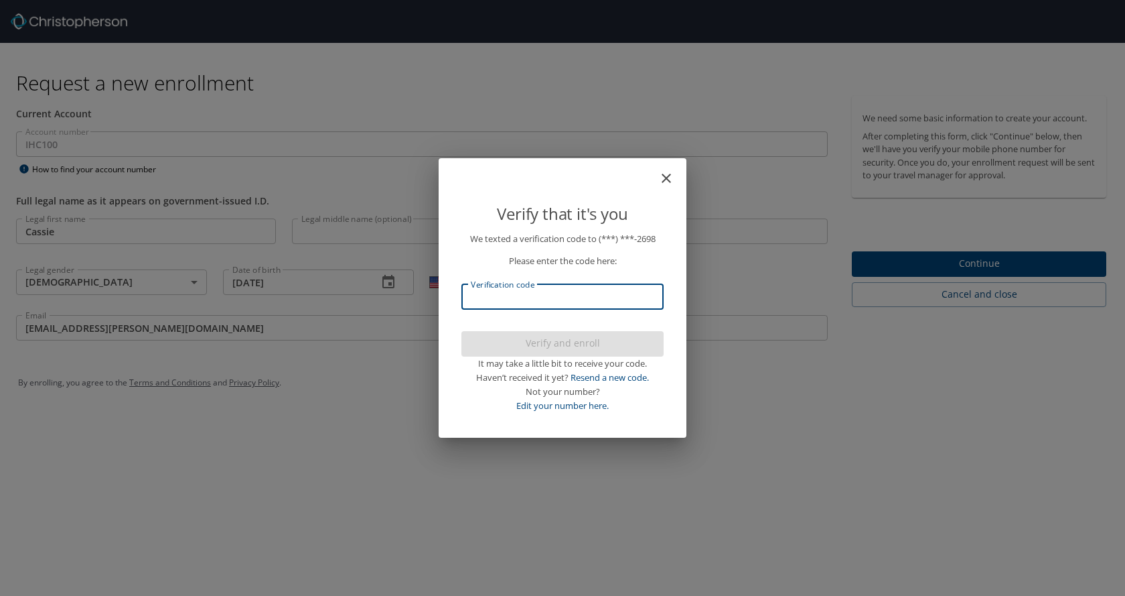
click at [573, 298] on input "Verification code" at bounding box center [563, 296] width 202 height 25
type input "990056"
click at [561, 346] on span "Verify and enroll" at bounding box center [562, 343] width 181 height 17
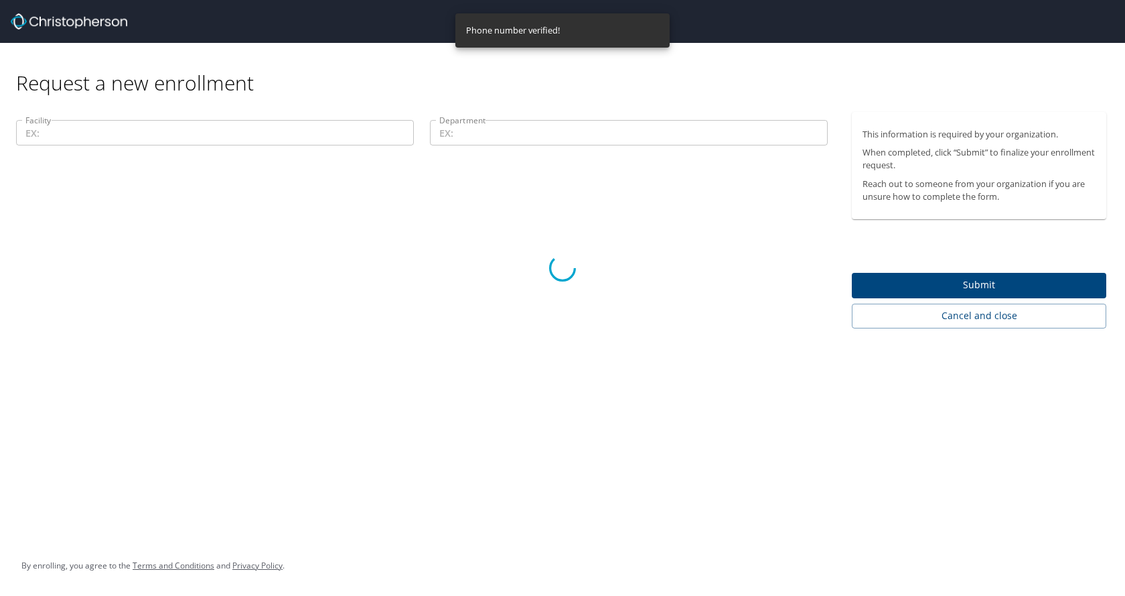
click at [209, 140] on div at bounding box center [562, 267] width 1125 height 655
click at [209, 137] on div at bounding box center [562, 267] width 1125 height 655
click at [204, 133] on div at bounding box center [562, 267] width 1125 height 655
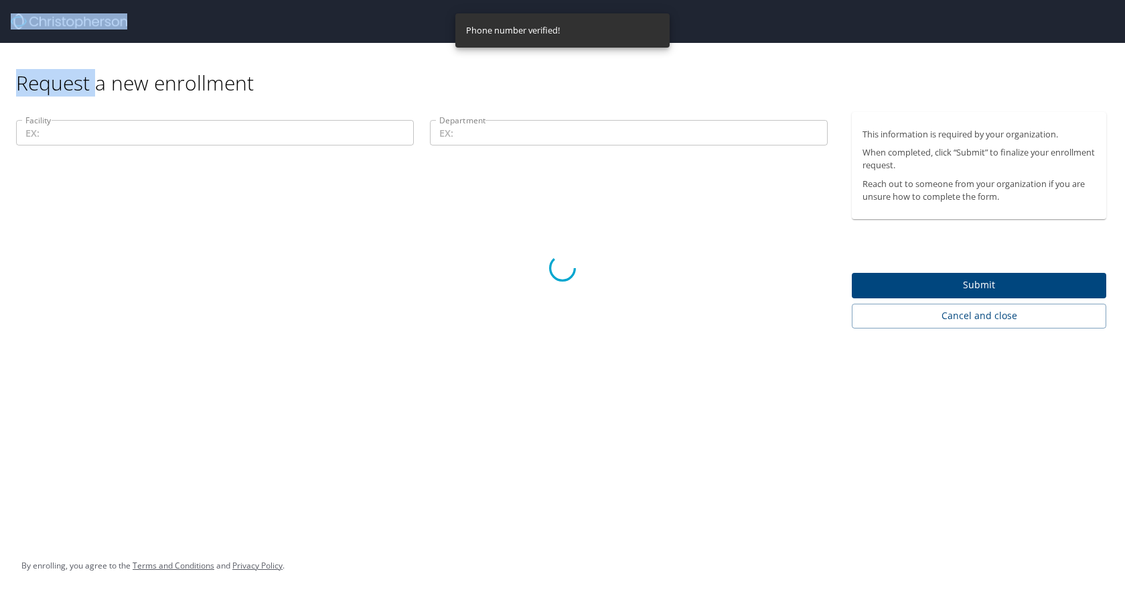
click at [204, 133] on div at bounding box center [562, 267] width 1125 height 655
click at [203, 135] on div at bounding box center [562, 267] width 1125 height 655
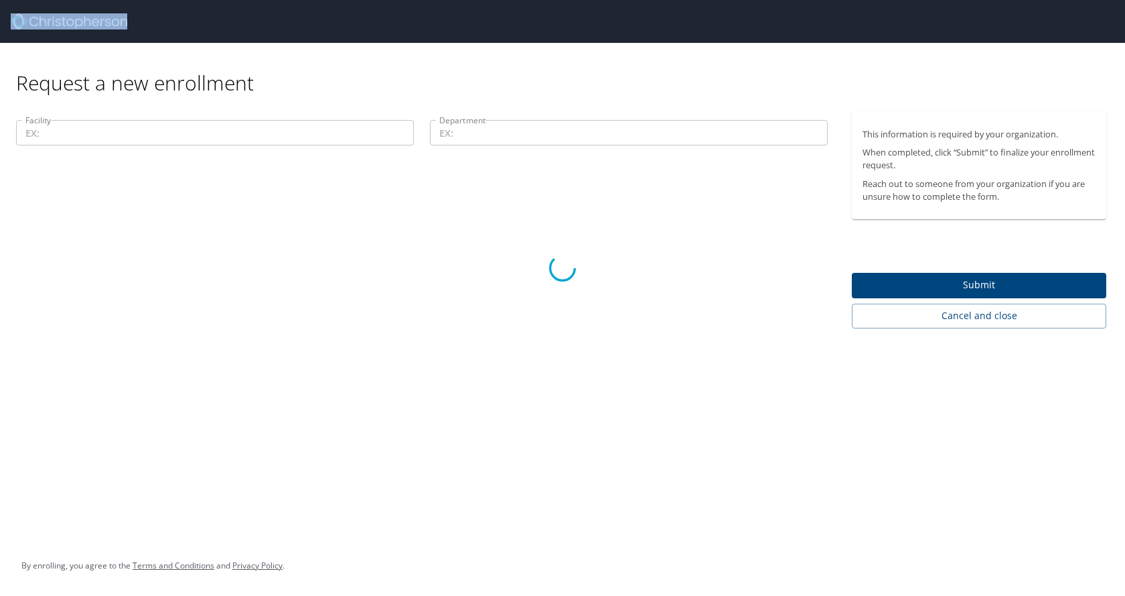
click at [203, 135] on div at bounding box center [562, 267] width 1125 height 655
click at [376, 291] on div at bounding box center [562, 267] width 1125 height 655
click at [259, 121] on div at bounding box center [562, 267] width 1125 height 655
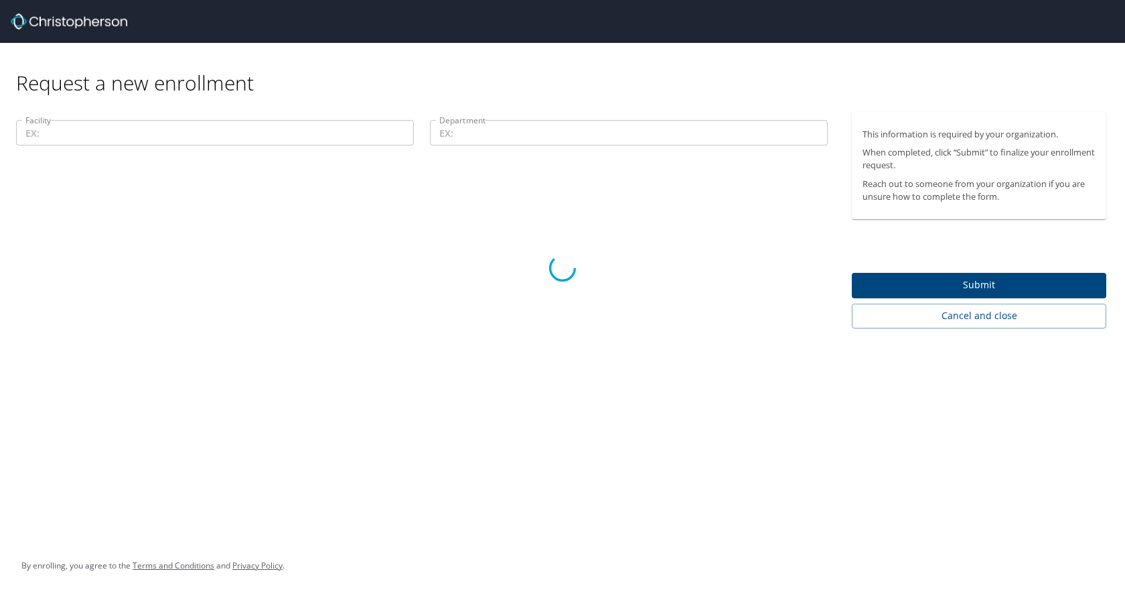
click at [256, 140] on div at bounding box center [562, 267] width 1125 height 655
drag, startPoint x: 256, startPoint y: 140, endPoint x: 139, endPoint y: 141, distance: 116.6
click at [255, 140] on div at bounding box center [562, 267] width 1125 height 655
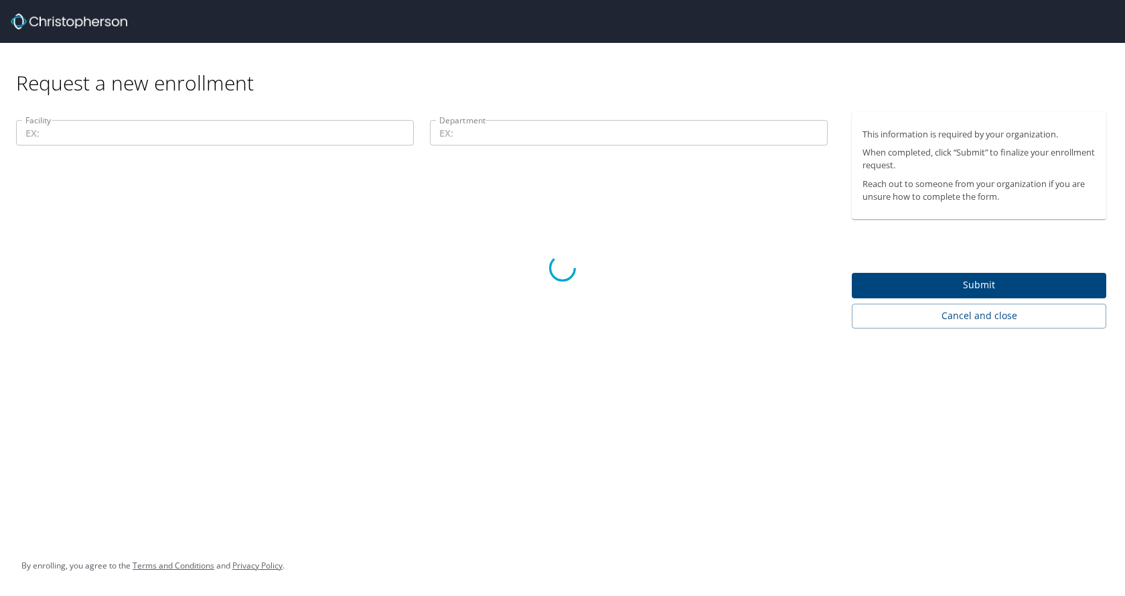
drag, startPoint x: 124, startPoint y: 141, endPoint x: 111, endPoint y: 141, distance: 13.4
click at [119, 141] on div at bounding box center [562, 267] width 1125 height 655
click at [109, 141] on div at bounding box center [562, 267] width 1125 height 655
drag, startPoint x: 109, startPoint y: 141, endPoint x: 328, endPoint y: 229, distance: 236.0
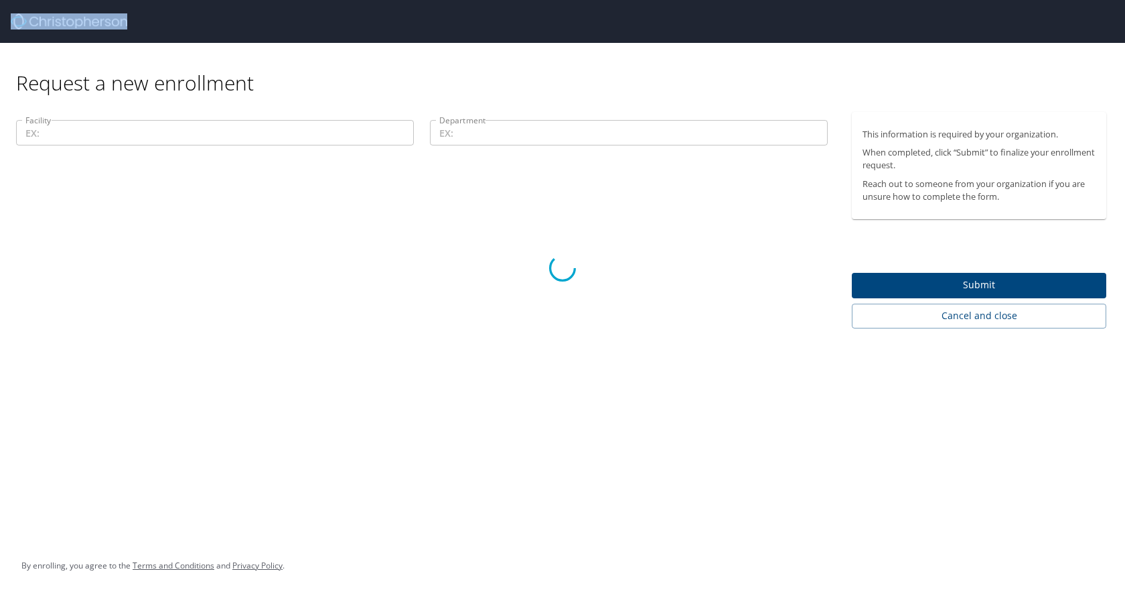
click at [110, 141] on div at bounding box center [562, 267] width 1125 height 655
drag, startPoint x: 366, startPoint y: 229, endPoint x: 389, endPoint y: 236, distance: 23.9
click at [368, 229] on div at bounding box center [562, 267] width 1125 height 655
drag, startPoint x: 389, startPoint y: 236, endPoint x: 447, endPoint y: 287, distance: 77.9
click at [397, 245] on div at bounding box center [562, 267] width 1125 height 655
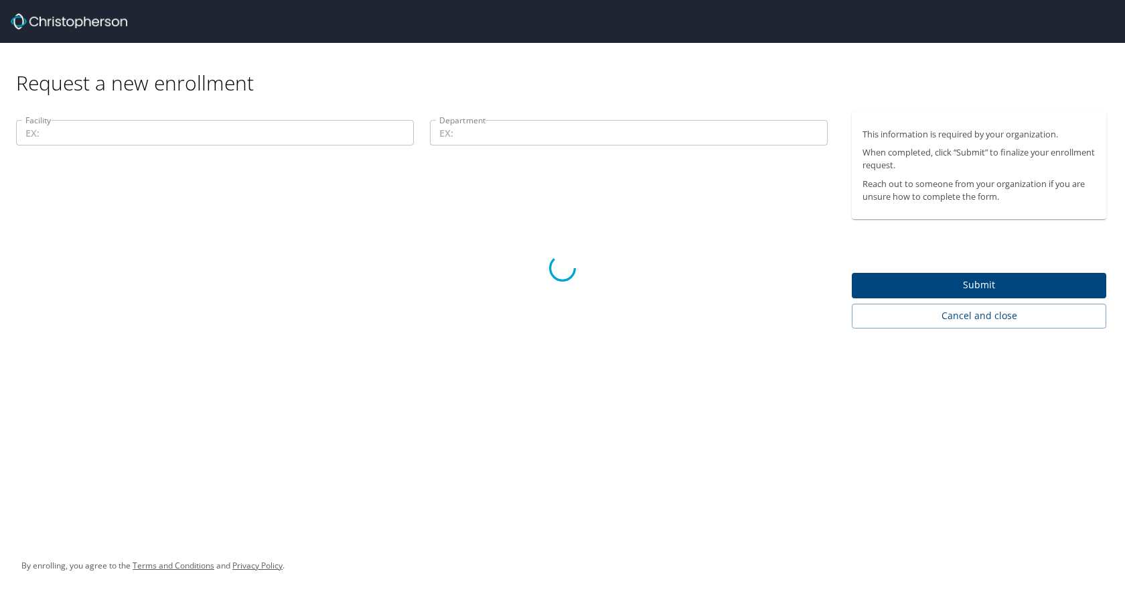
drag, startPoint x: 458, startPoint y: 302, endPoint x: 485, endPoint y: 323, distance: 34.4
click at [475, 318] on div at bounding box center [562, 267] width 1125 height 655
drag, startPoint x: 585, startPoint y: 366, endPoint x: 722, endPoint y: 389, distance: 139.3
click at [623, 390] on div at bounding box center [562, 267] width 1125 height 655
click at [869, 281] on div at bounding box center [562, 267] width 1125 height 655
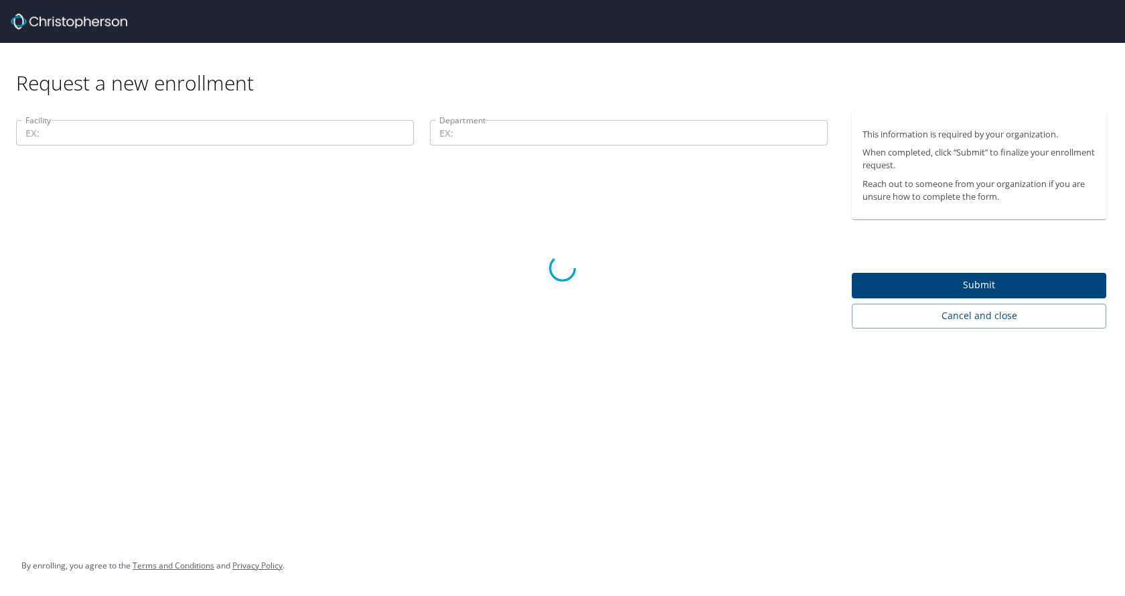
click at [895, 282] on div at bounding box center [562, 267] width 1125 height 655
click at [947, 281] on div at bounding box center [562, 267] width 1125 height 655
click at [952, 281] on div at bounding box center [562, 267] width 1125 height 655
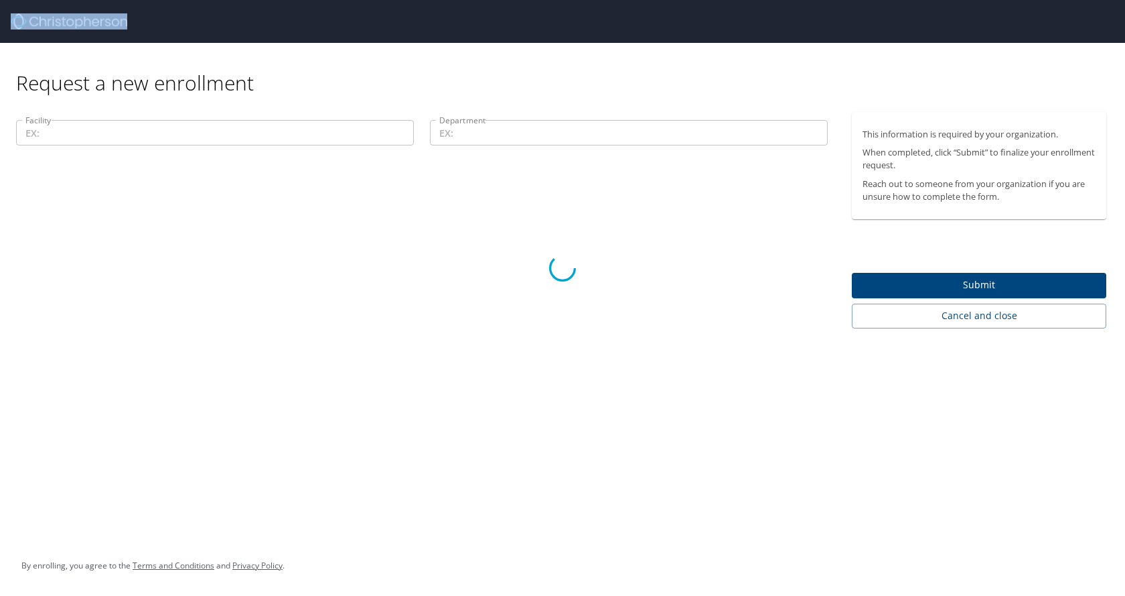
click at [952, 281] on div at bounding box center [562, 267] width 1125 height 655
drag, startPoint x: 952, startPoint y: 281, endPoint x: 938, endPoint y: 281, distance: 13.4
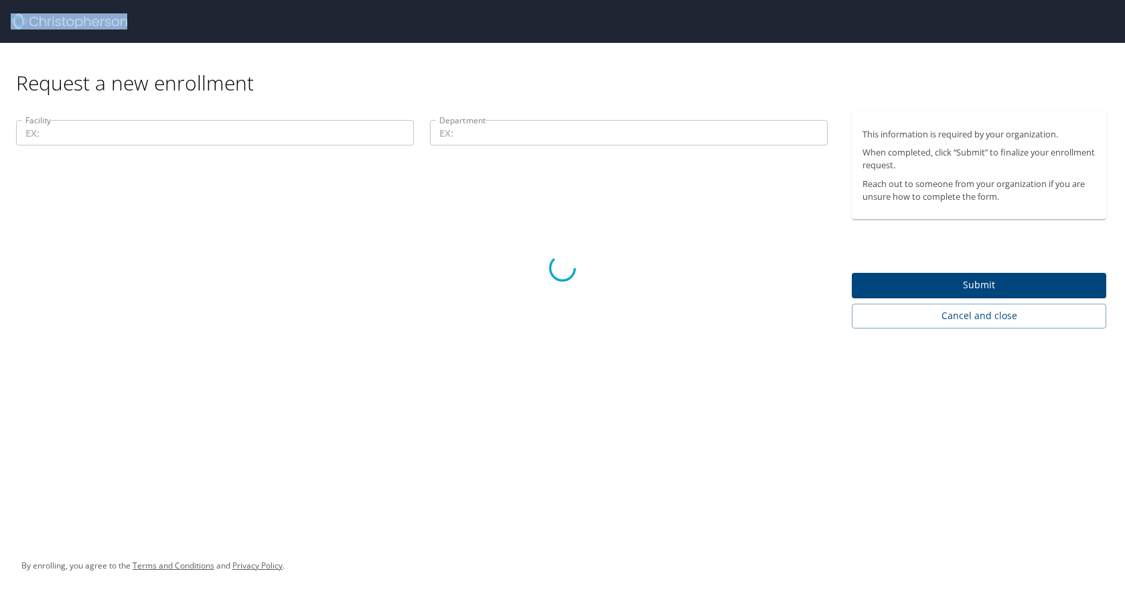
click at [946, 281] on div at bounding box center [562, 267] width 1125 height 655
drag, startPoint x: 612, startPoint y: 291, endPoint x: 551, endPoint y: 299, distance: 62.2
click at [612, 291] on div at bounding box center [562, 267] width 1125 height 655
click at [362, 309] on div at bounding box center [562, 267] width 1125 height 655
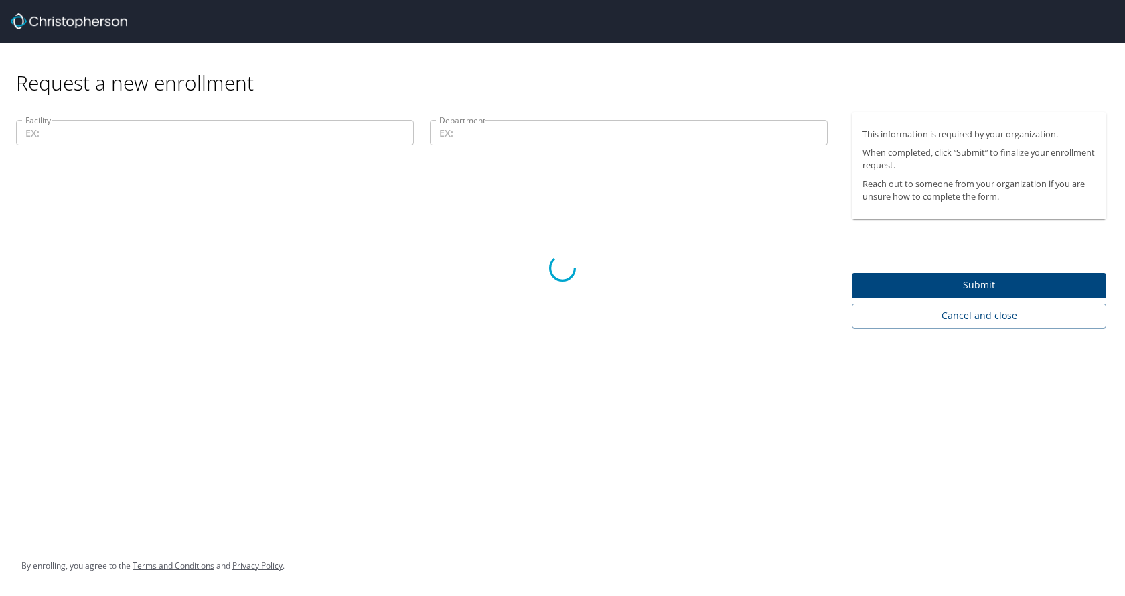
drag, startPoint x: 500, startPoint y: 109, endPoint x: 506, endPoint y: 132, distance: 23.4
click at [500, 121] on div at bounding box center [562, 267] width 1125 height 655
click at [506, 132] on div at bounding box center [562, 267] width 1125 height 655
drag, startPoint x: 577, startPoint y: 262, endPoint x: 551, endPoint y: 279, distance: 31.4
click at [551, 279] on div at bounding box center [562, 267] width 1125 height 655
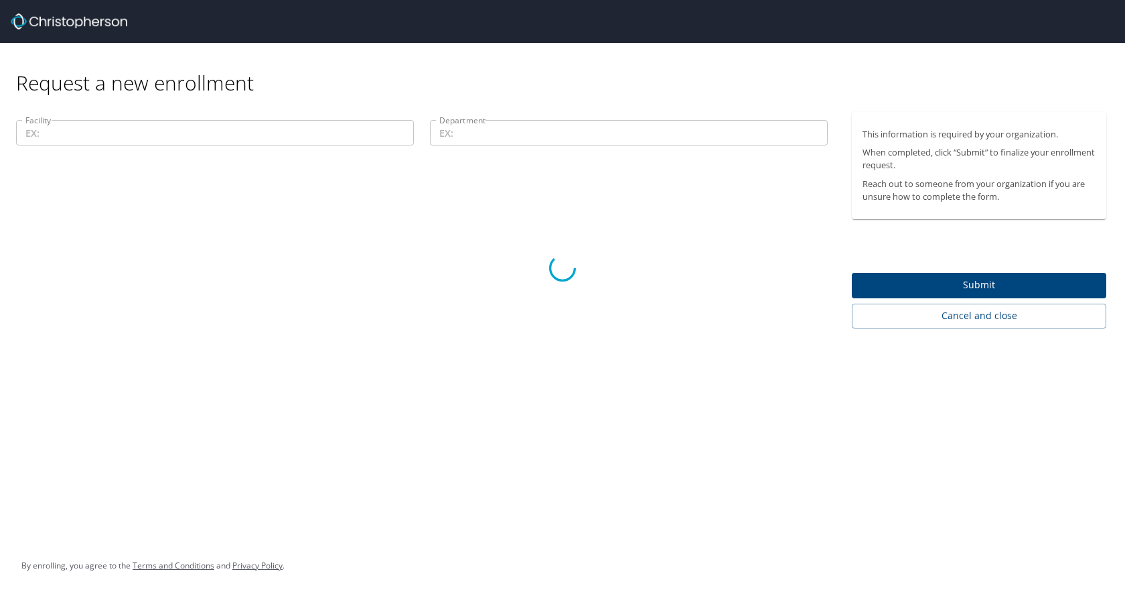
click at [495, 308] on div at bounding box center [562, 267] width 1125 height 655
click at [379, 393] on div at bounding box center [562, 267] width 1125 height 655
click at [374, 387] on div at bounding box center [562, 267] width 1125 height 655
drag, startPoint x: 370, startPoint y: 385, endPoint x: 327, endPoint y: 388, distance: 43.0
click at [368, 385] on div at bounding box center [562, 267] width 1125 height 655
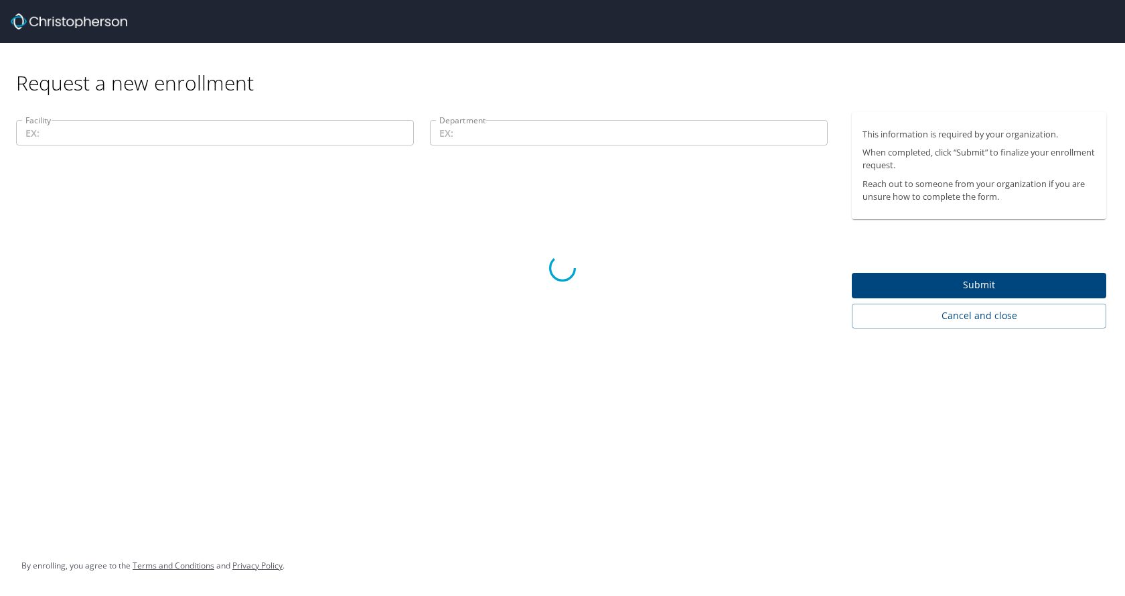
click at [415, 273] on div at bounding box center [562, 267] width 1125 height 655
click at [417, 271] on div at bounding box center [562, 267] width 1125 height 655
click at [419, 271] on div at bounding box center [562, 267] width 1125 height 655
click at [986, 310] on div at bounding box center [562, 267] width 1125 height 655
click at [986, 315] on div at bounding box center [562, 267] width 1125 height 655
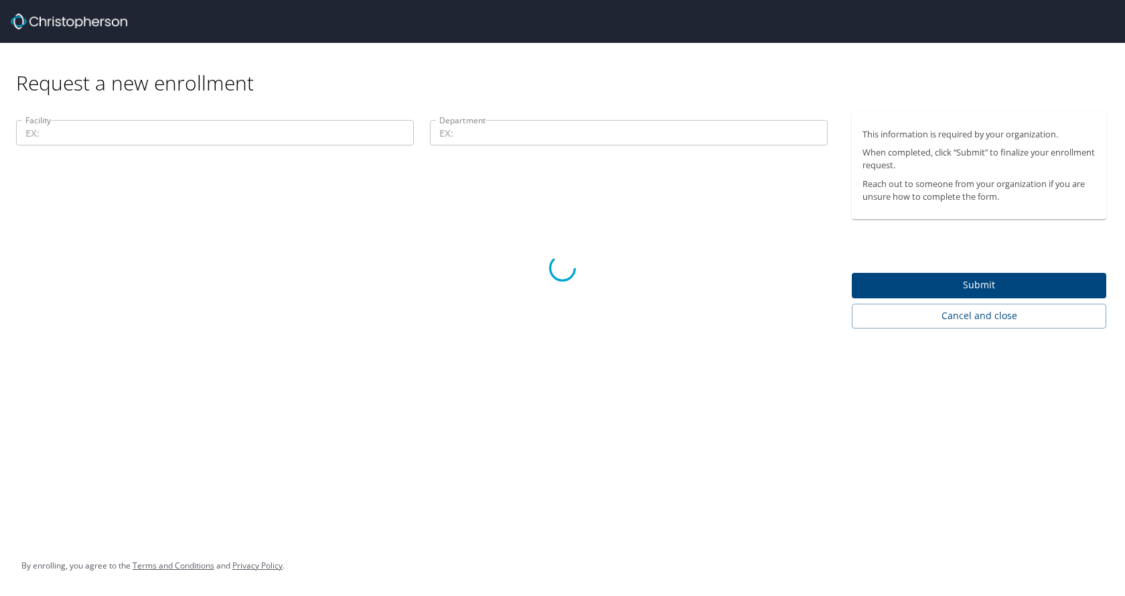
click at [985, 285] on div at bounding box center [562, 267] width 1125 height 655
click at [979, 285] on div at bounding box center [562, 267] width 1125 height 655
drag, startPoint x: 977, startPoint y: 285, endPoint x: 872, endPoint y: 291, distance: 106.0
click at [961, 287] on div at bounding box center [562, 267] width 1125 height 655
click at [865, 292] on div at bounding box center [562, 267] width 1125 height 655
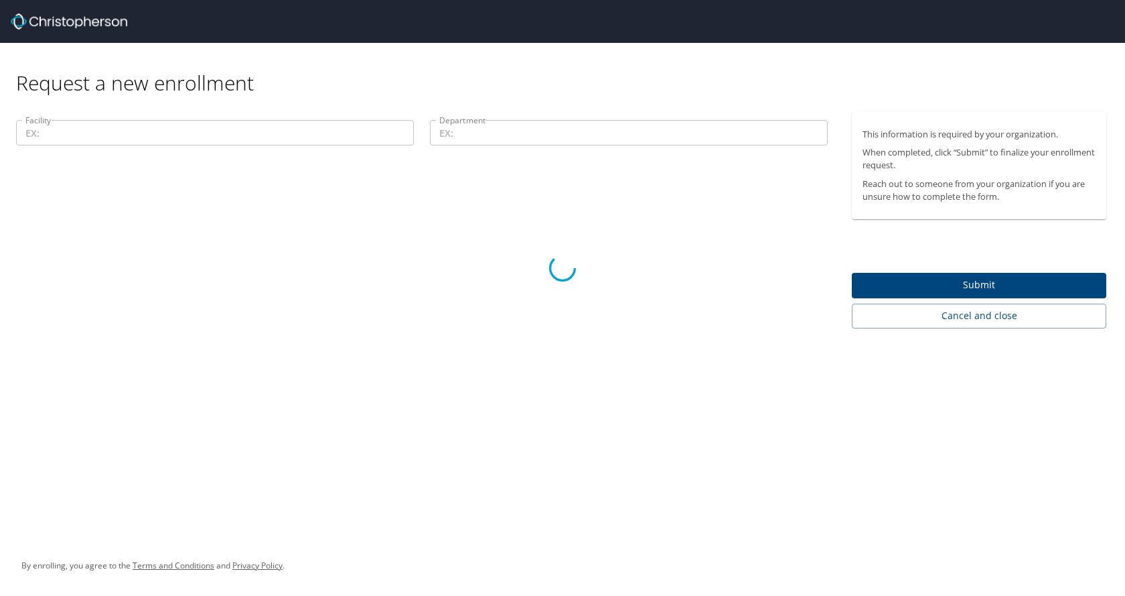
click at [516, 139] on div at bounding box center [562, 267] width 1125 height 655
click at [511, 137] on div at bounding box center [562, 267] width 1125 height 655
drag, startPoint x: 511, startPoint y: 137, endPoint x: 454, endPoint y: 142, distance: 57.2
click at [510, 137] on div at bounding box center [562, 267] width 1125 height 655
click at [161, 78] on div at bounding box center [562, 267] width 1125 height 655
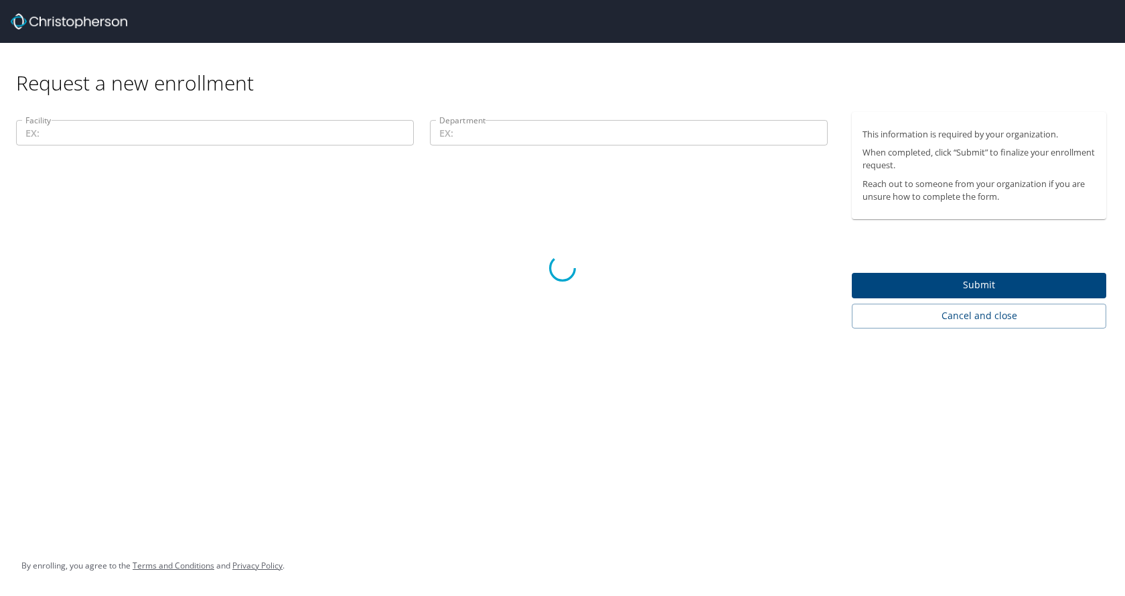
click at [90, 130] on div at bounding box center [562, 267] width 1125 height 655
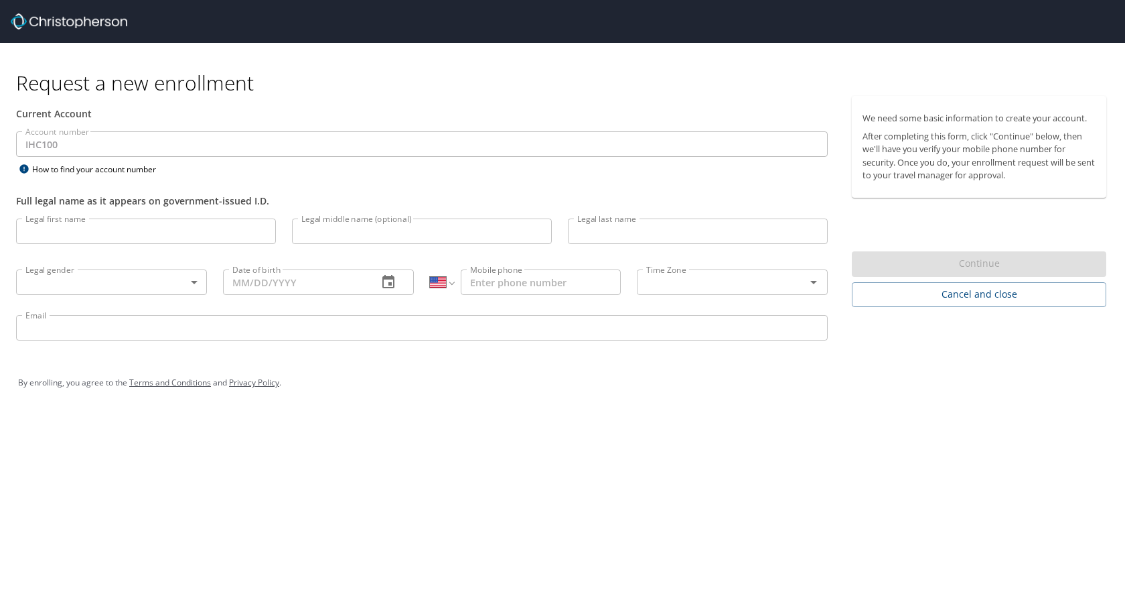
select select "US"
click at [62, 166] on div "How to find your account number" at bounding box center [99, 169] width 167 height 17
click at [336, 454] on div "Request a new enrollment Current Account Account number IHC100 Account number H…" at bounding box center [562, 298] width 1125 height 596
select select "US"
click at [117, 233] on input "Legal first name" at bounding box center [146, 230] width 260 height 25
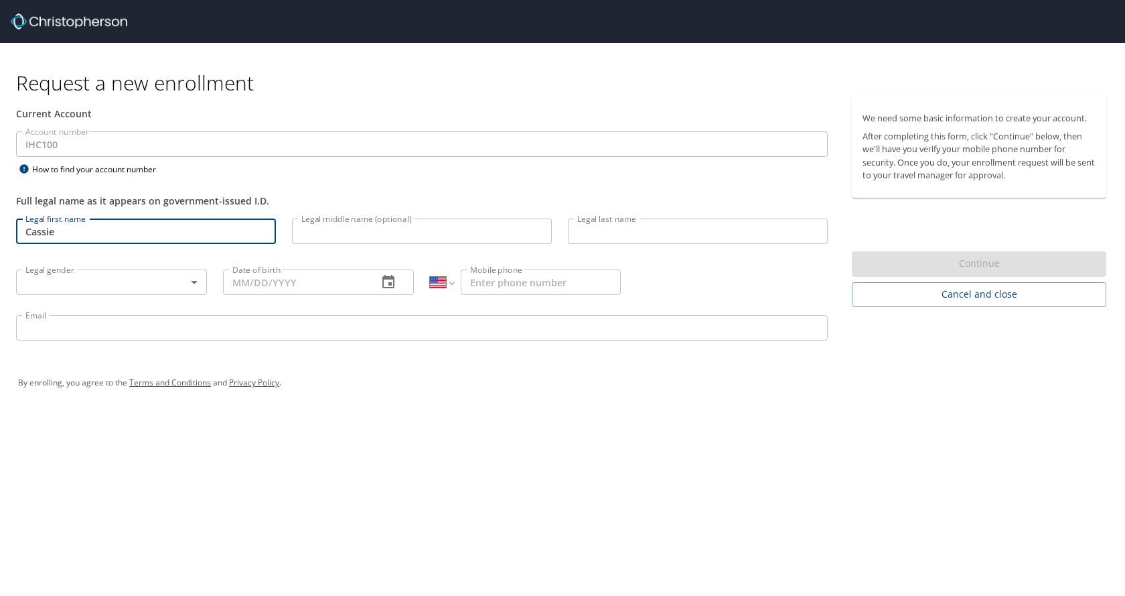
type input "Cassie"
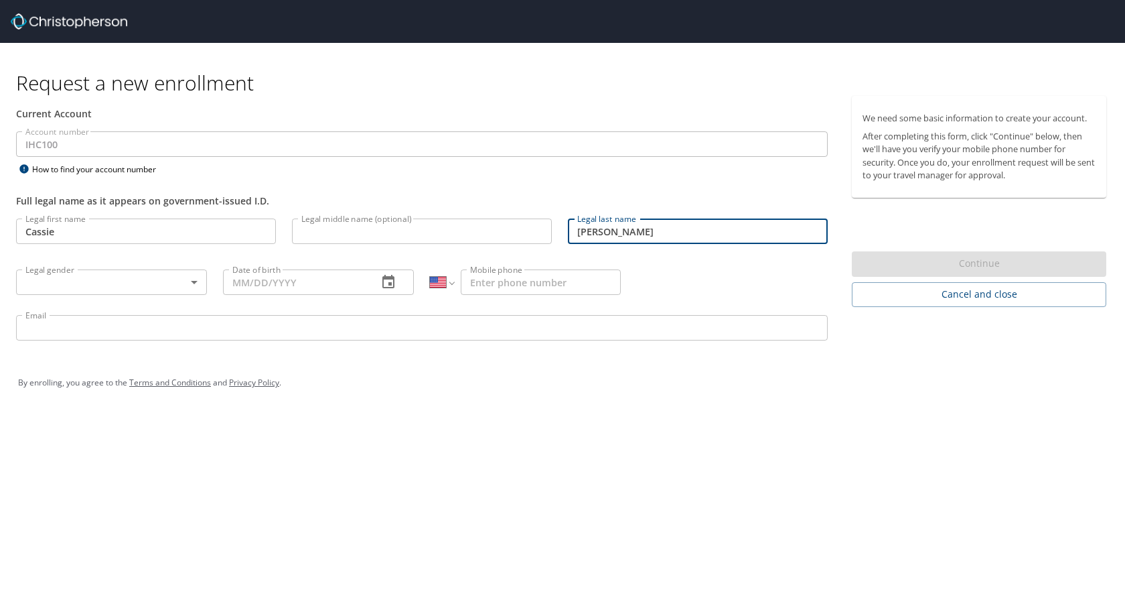
type input "[PERSON_NAME]"
click at [182, 277] on body "Request a new enrollment Current Account Account number IHC100 Account number H…" at bounding box center [562, 298] width 1125 height 596
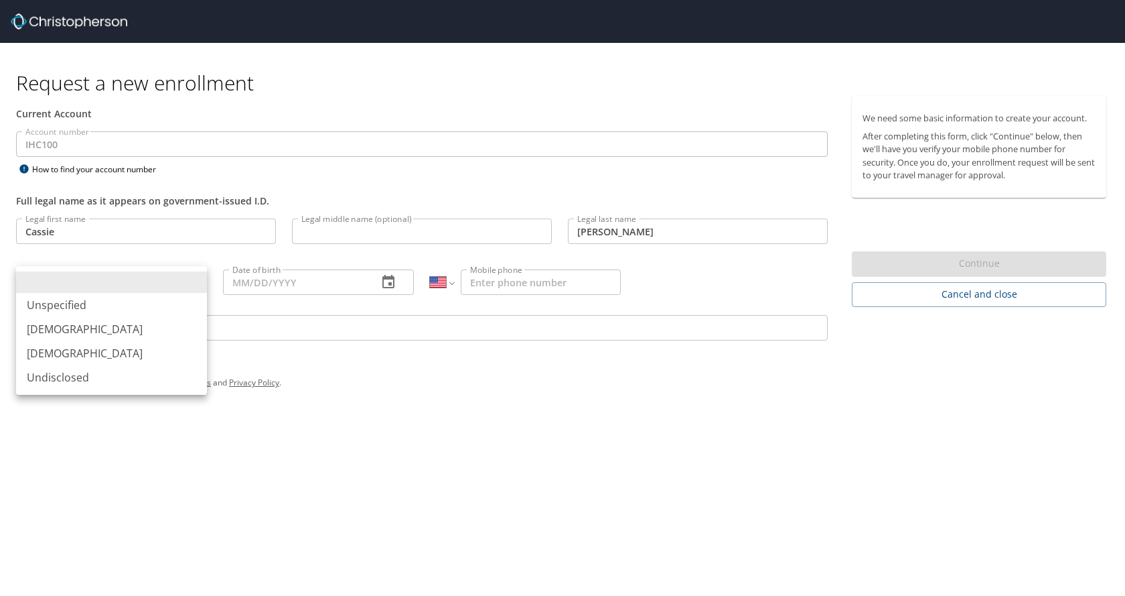
click at [89, 357] on li "[DEMOGRAPHIC_DATA]" at bounding box center [111, 353] width 191 height 24
type input "[DEMOGRAPHIC_DATA]"
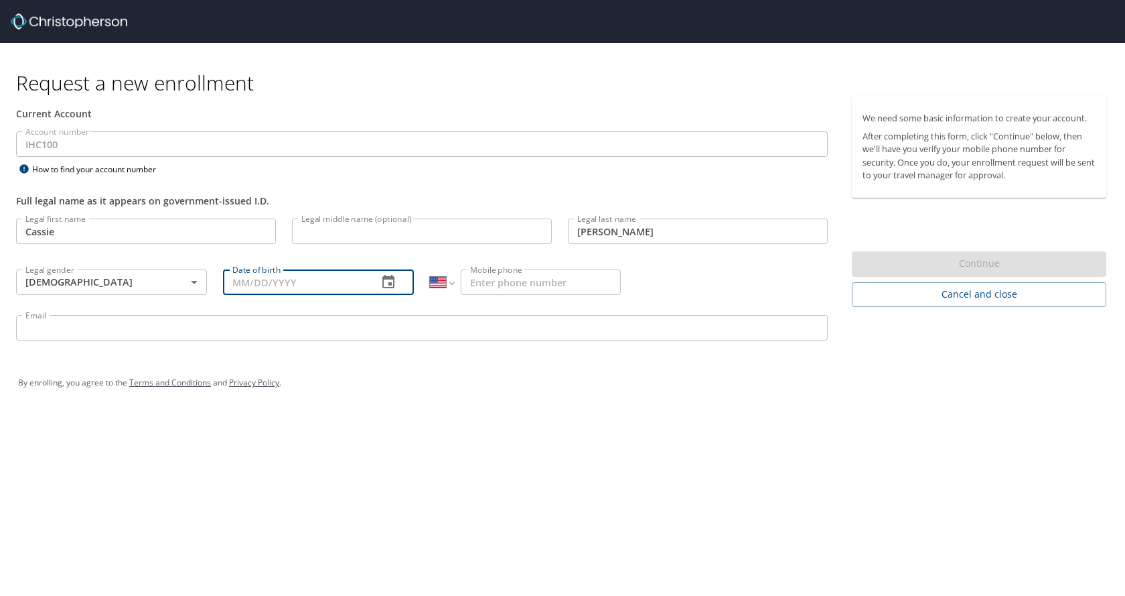
drag, startPoint x: 350, startPoint y: 287, endPoint x: 402, endPoint y: 295, distance: 52.2
click at [351, 287] on input "Date of birth" at bounding box center [295, 281] width 144 height 25
type input "[DATE]"
click at [523, 285] on input "Mobile phone" at bounding box center [541, 281] width 160 height 25
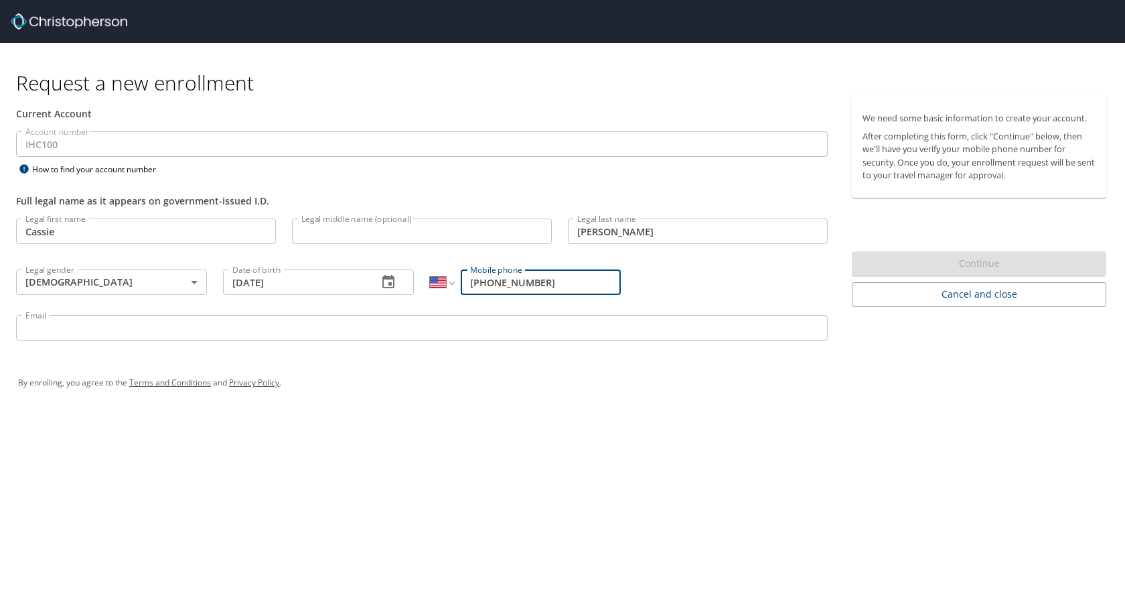
type input "[PHONE_NUMBER]"
click at [391, 331] on input "Email" at bounding box center [422, 327] width 812 height 25
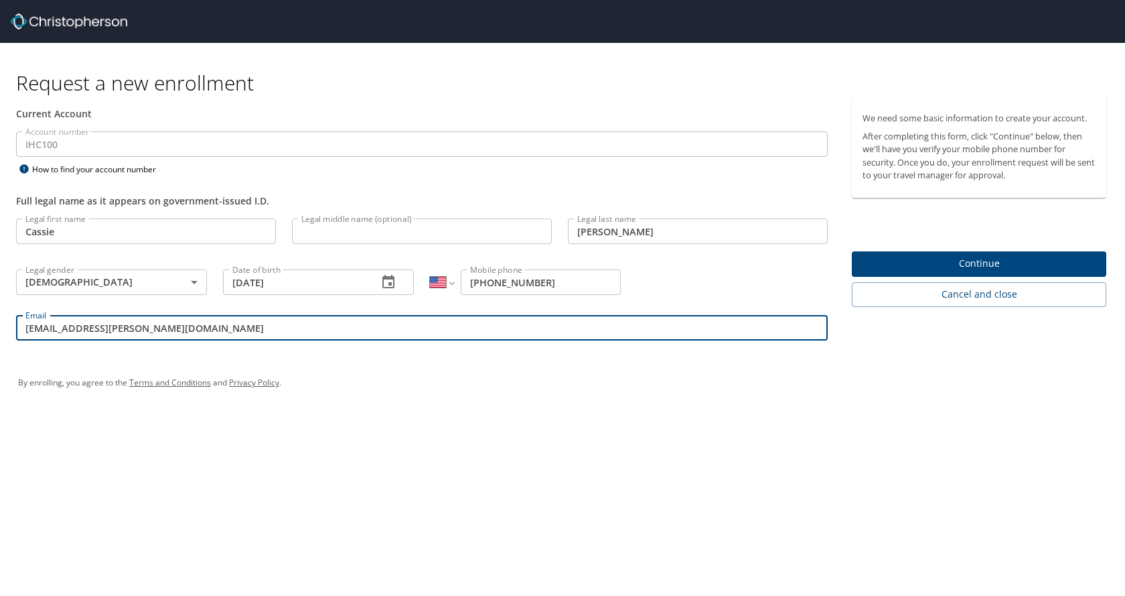
type input "[EMAIL_ADDRESS][PERSON_NAME][DOMAIN_NAME]"
click at [979, 255] on span "Continue" at bounding box center [979, 263] width 233 height 17
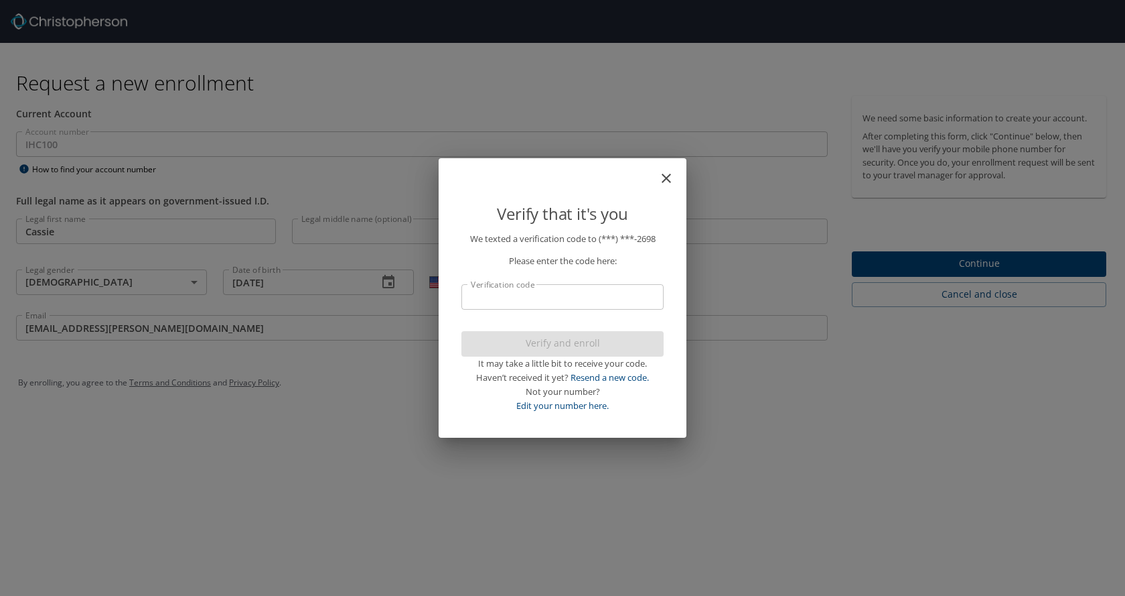
drag, startPoint x: 580, startPoint y: 313, endPoint x: 574, endPoint y: 307, distance: 8.5
click at [576, 310] on p "We texted a verification code to (***) ***- 2698 Please enter the code here: Ve…" at bounding box center [563, 322] width 202 height 180
click at [573, 305] on input "Verification code" at bounding box center [563, 296] width 202 height 25
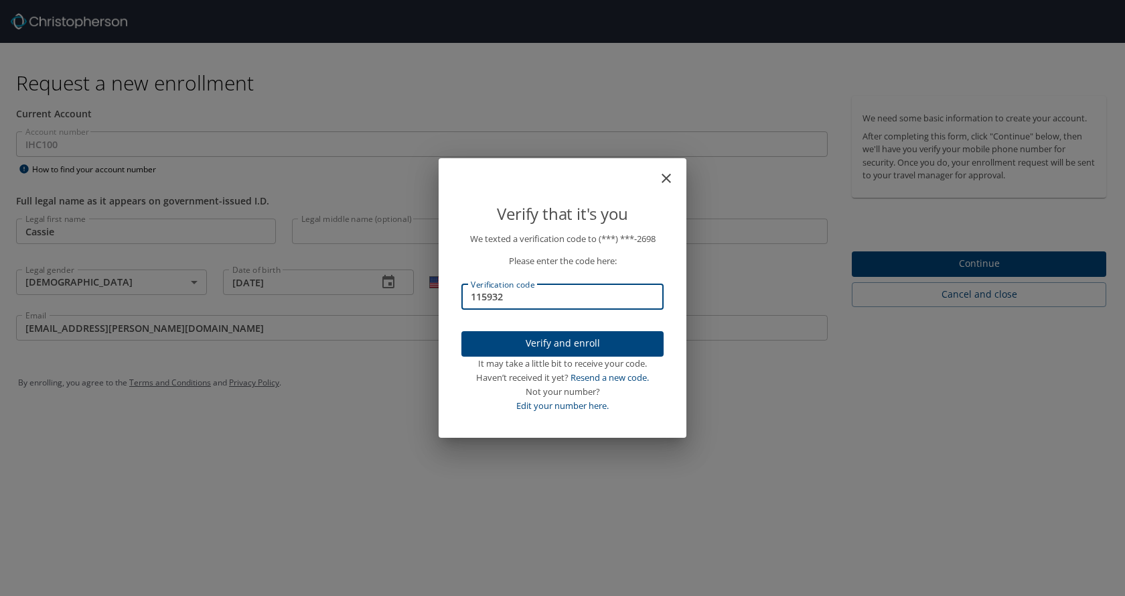
type input "115932"
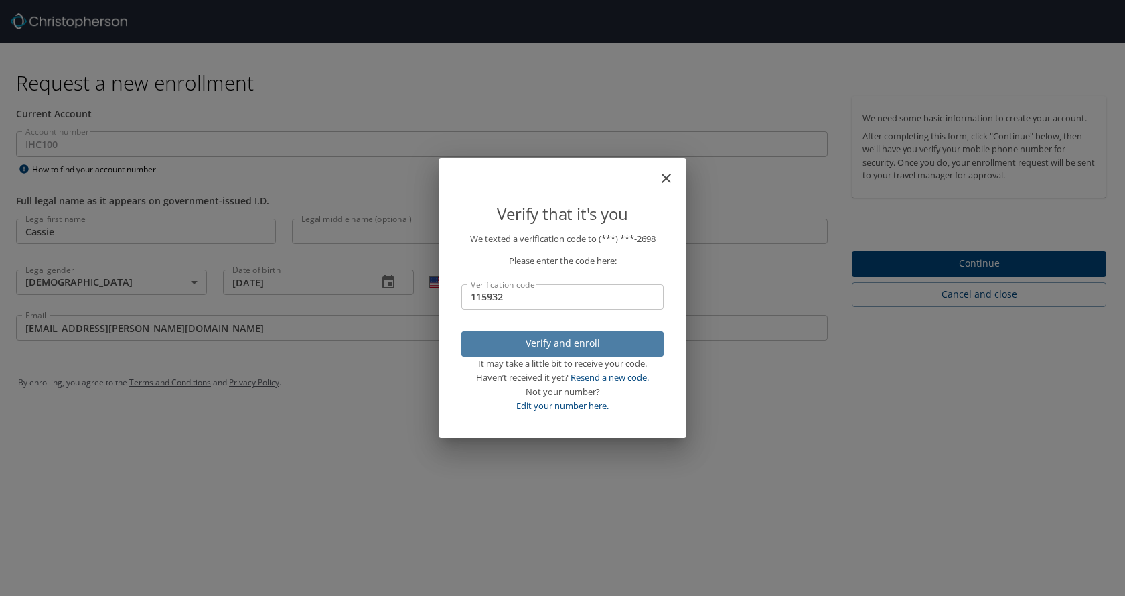
click at [581, 342] on span "Verify and enroll" at bounding box center [562, 343] width 181 height 17
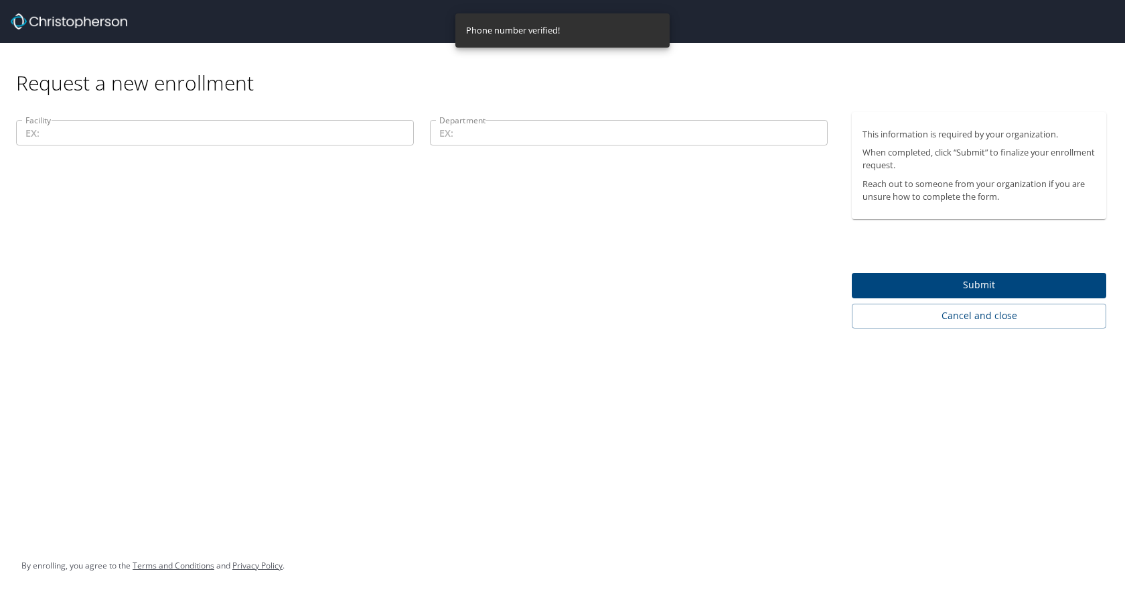
click at [283, 132] on input "Facility" at bounding box center [215, 132] width 398 height 25
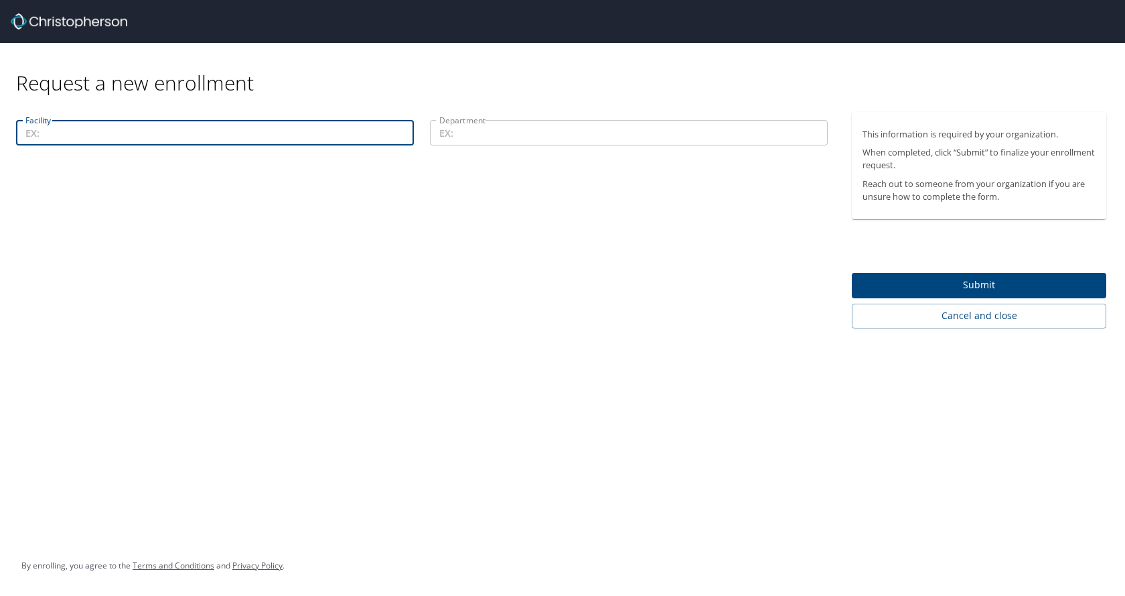
click at [190, 137] on input "Facility" at bounding box center [215, 132] width 398 height 25
type input "[PERSON_NAME][GEOGRAPHIC_DATA]"
click at [468, 133] on input "Department" at bounding box center [629, 132] width 398 height 25
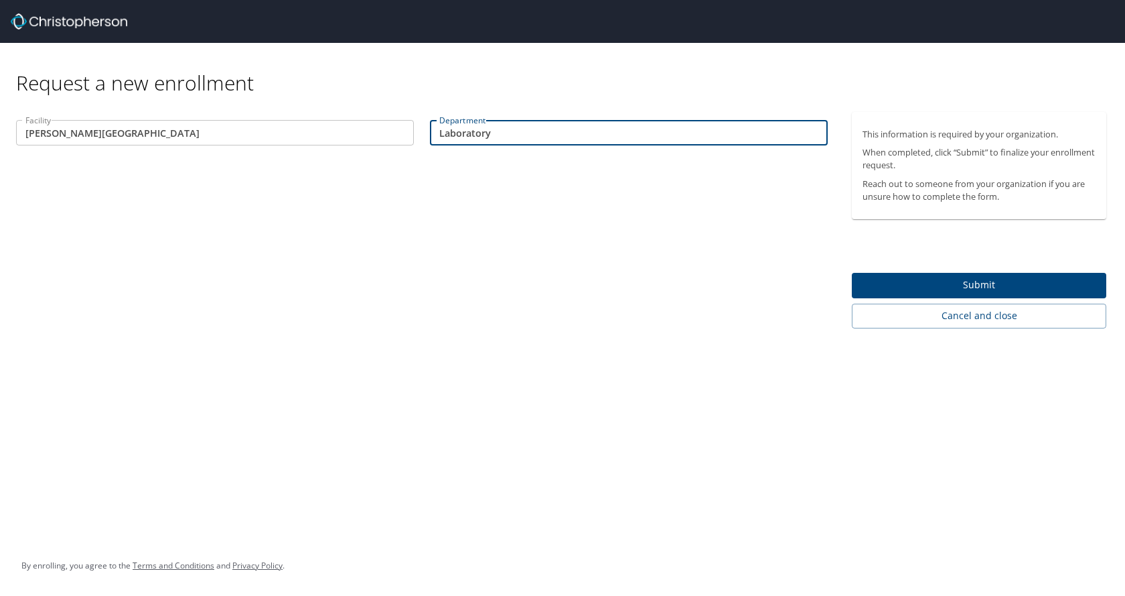
type input "Laboratory"
click at [972, 284] on span "Submit" at bounding box center [979, 285] width 233 height 17
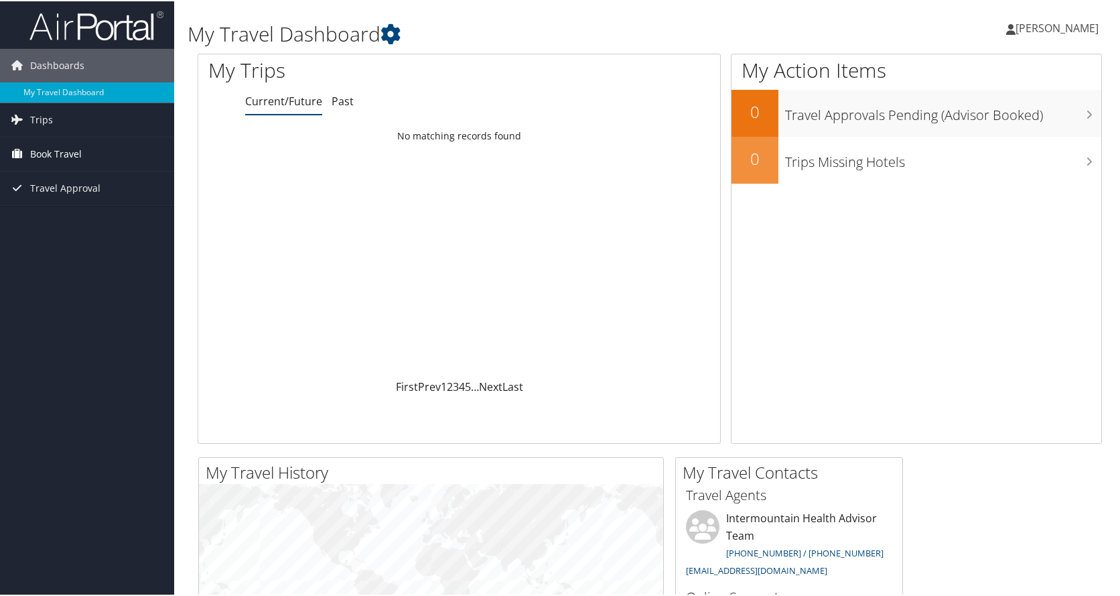
click at [60, 149] on span "Book Travel" at bounding box center [56, 152] width 52 height 33
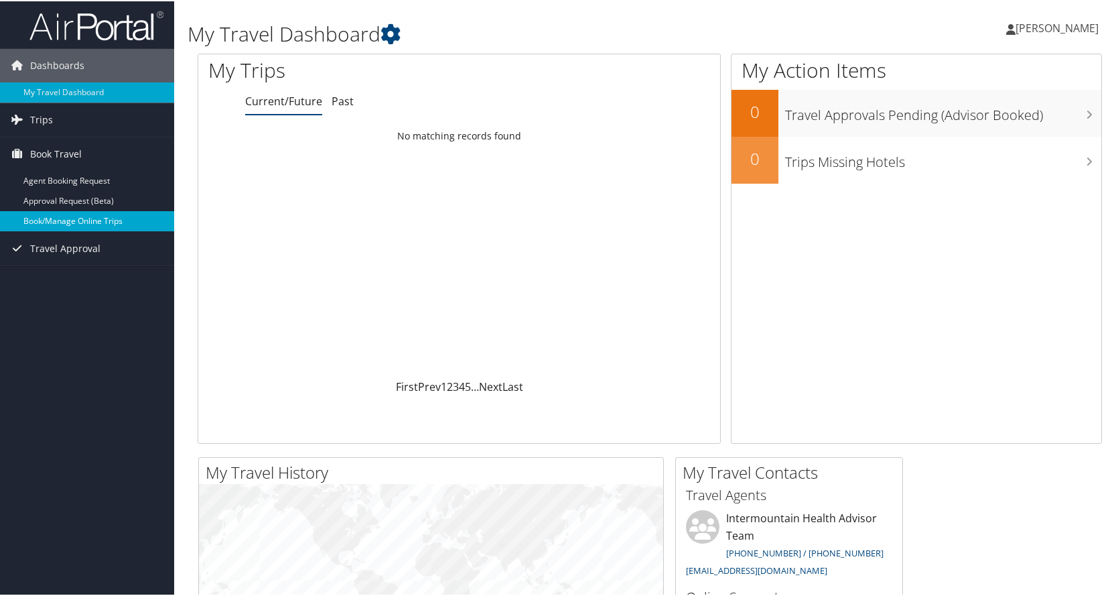
click at [111, 223] on link "Book/Manage Online Trips" at bounding box center [87, 220] width 174 height 20
